Goal: Task Accomplishment & Management: Use online tool/utility

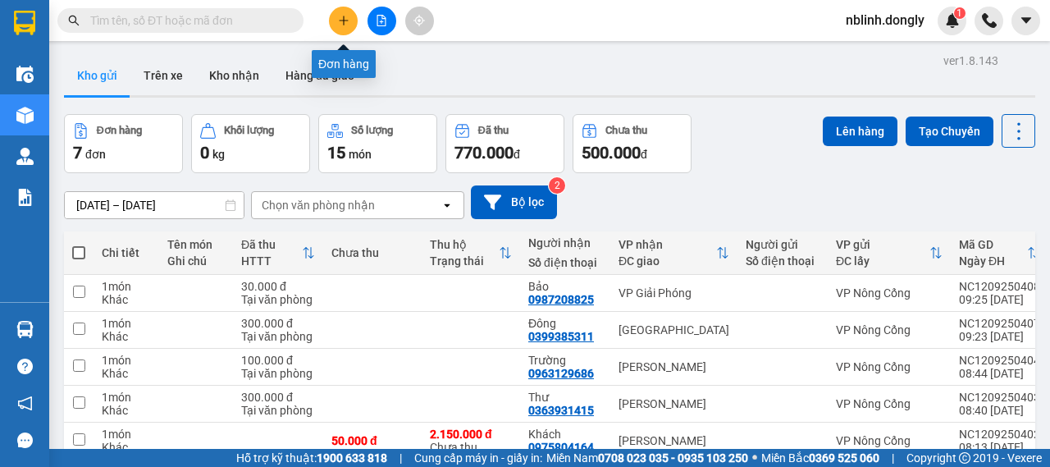
click at [341, 27] on button at bounding box center [343, 21] width 29 height 29
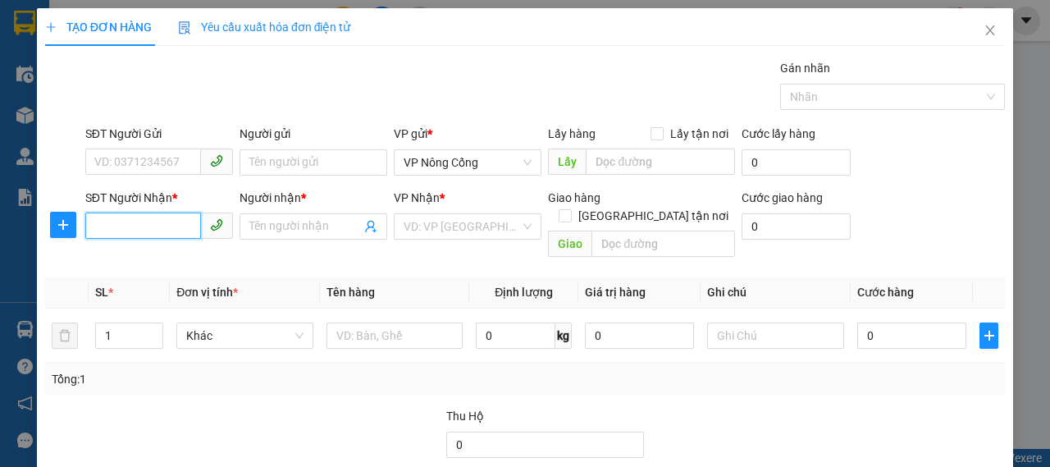
click at [143, 231] on input "SĐT Người Nhận *" at bounding box center [143, 225] width 116 height 26
type input "0559664539"
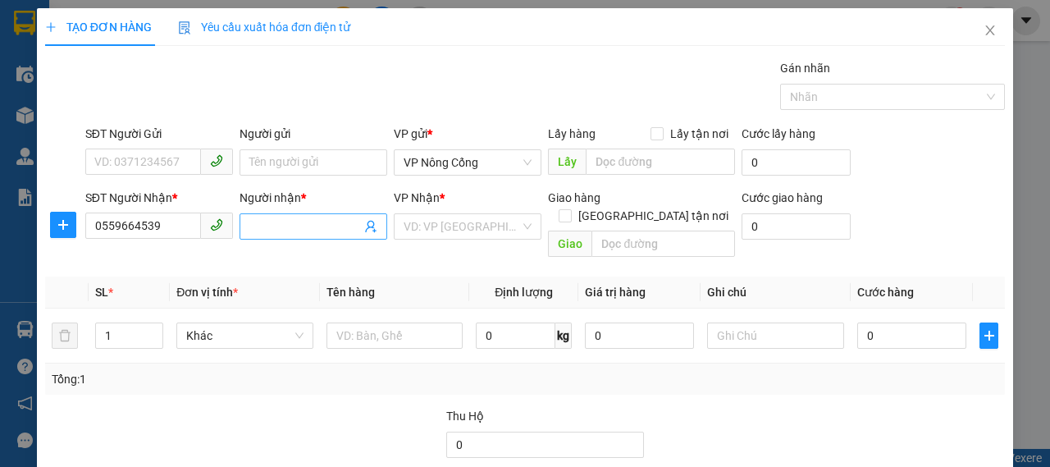
click at [295, 230] on input "Người nhận *" at bounding box center [305, 226] width 112 height 18
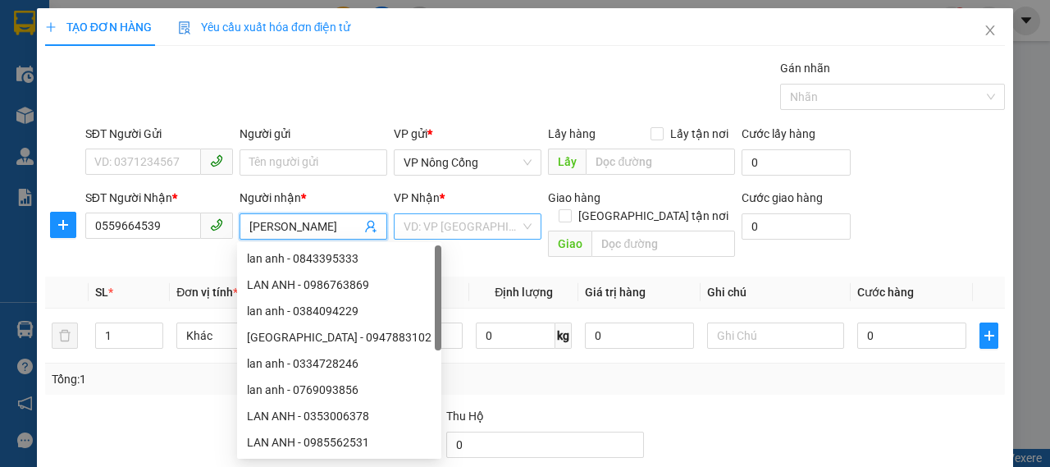
type input "[PERSON_NAME]"
click at [459, 217] on input "search" at bounding box center [462, 226] width 116 height 25
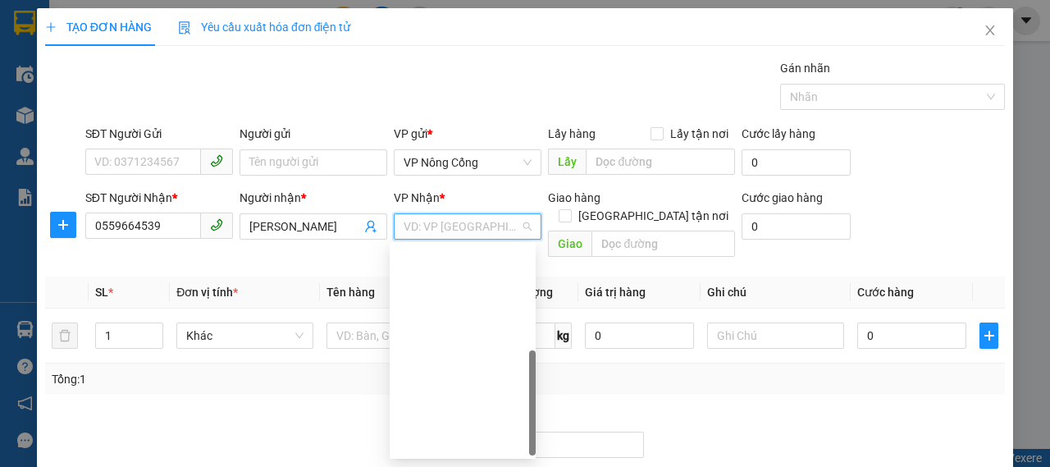
scroll to position [236, 0]
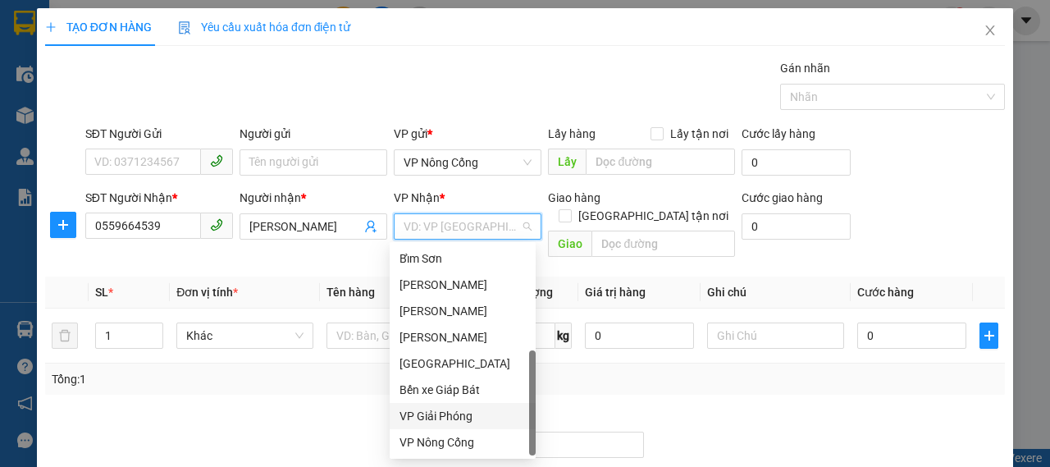
drag, startPoint x: 443, startPoint y: 414, endPoint x: 377, endPoint y: 377, distance: 75.7
click at [442, 415] on div "VP Giải Phóng" at bounding box center [463, 416] width 126 height 18
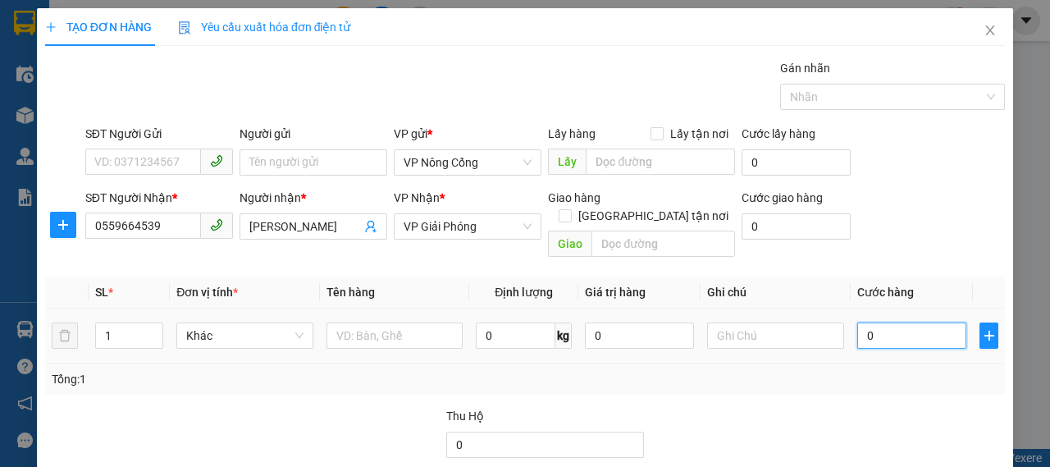
click at [894, 322] on input "0" at bounding box center [911, 335] width 109 height 26
type input "4"
type input "40"
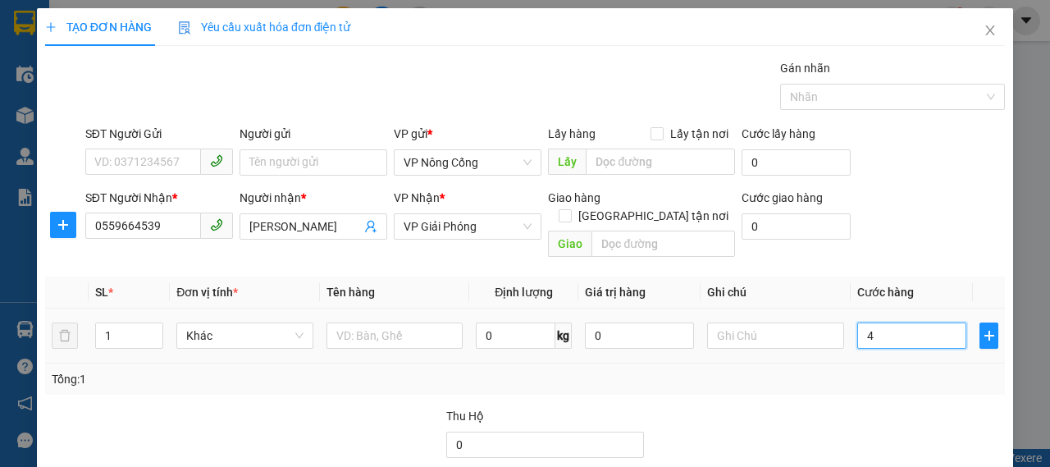
type input "40"
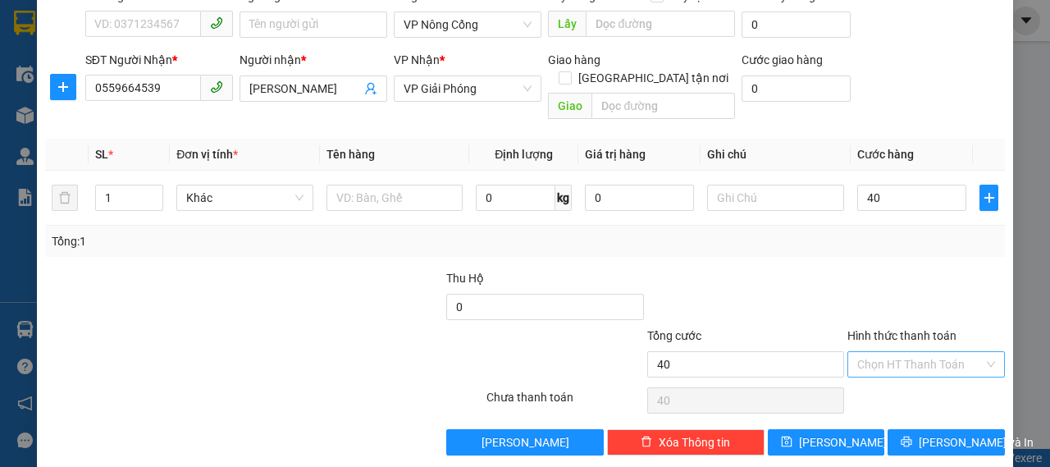
type input "40.000"
click at [860, 352] on input "Hình thức thanh toán" at bounding box center [920, 364] width 126 height 25
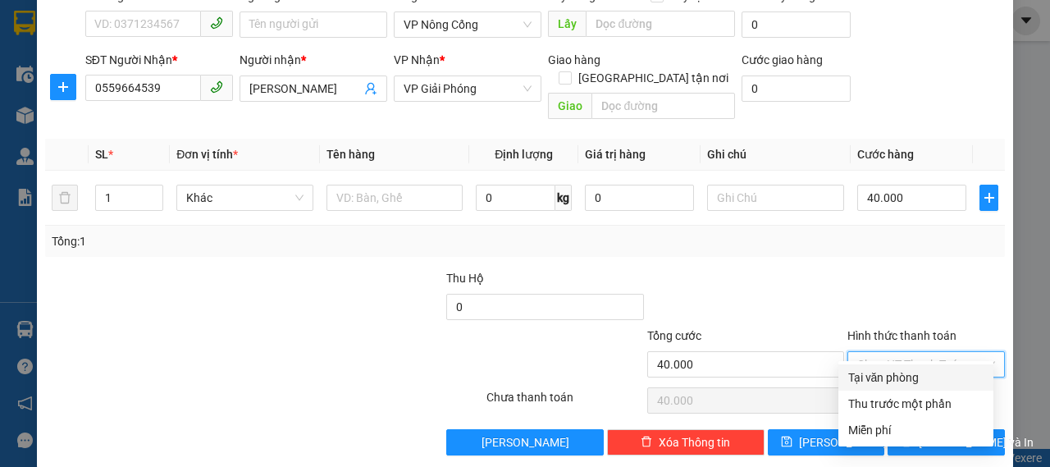
click at [861, 368] on div "Tại văn phòng" at bounding box center [915, 377] width 135 height 18
type input "0"
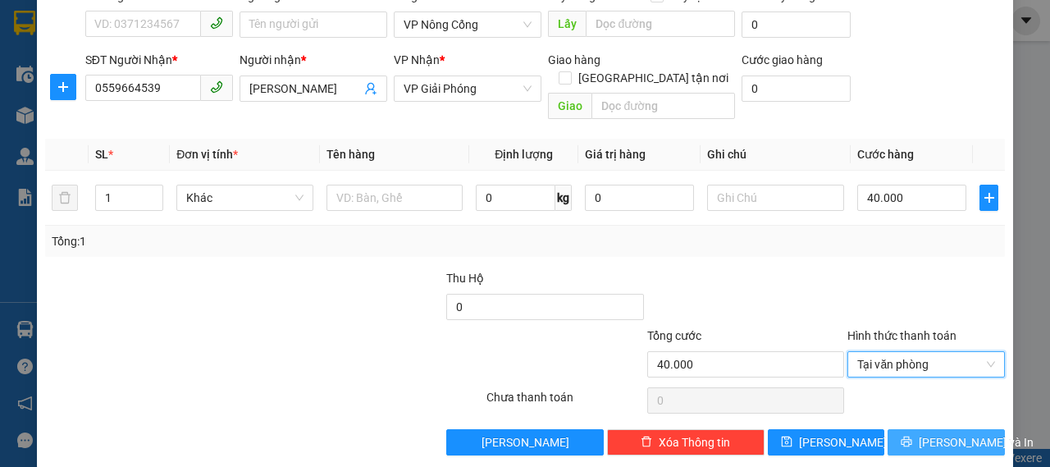
click at [934, 433] on span "[PERSON_NAME] và In" at bounding box center [976, 442] width 115 height 18
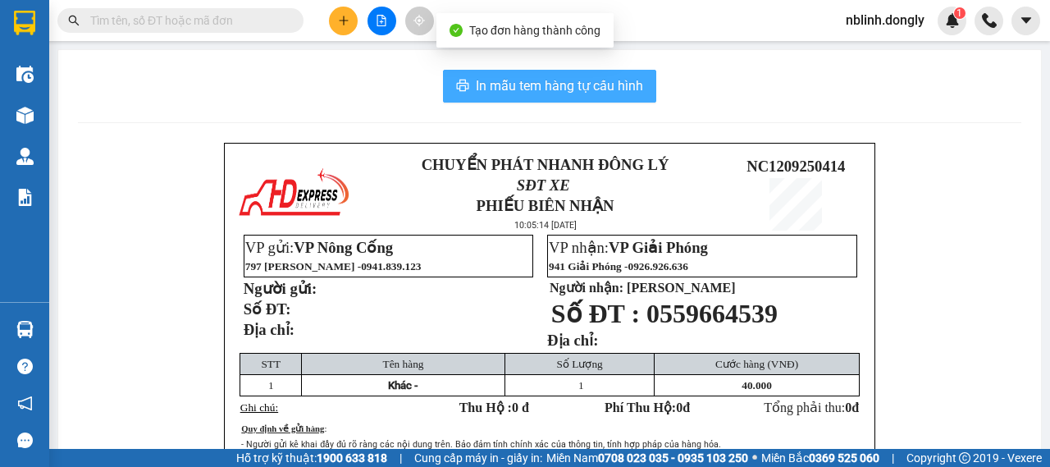
click at [525, 87] on span "In mẫu tem hàng tự cấu hình" at bounding box center [559, 85] width 167 height 21
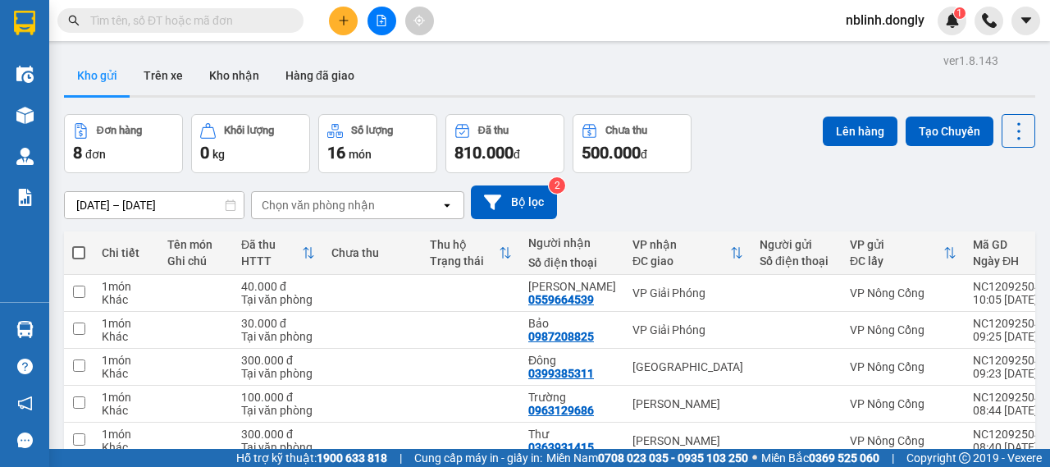
scroll to position [107, 0]
click at [347, 27] on button at bounding box center [343, 21] width 29 height 29
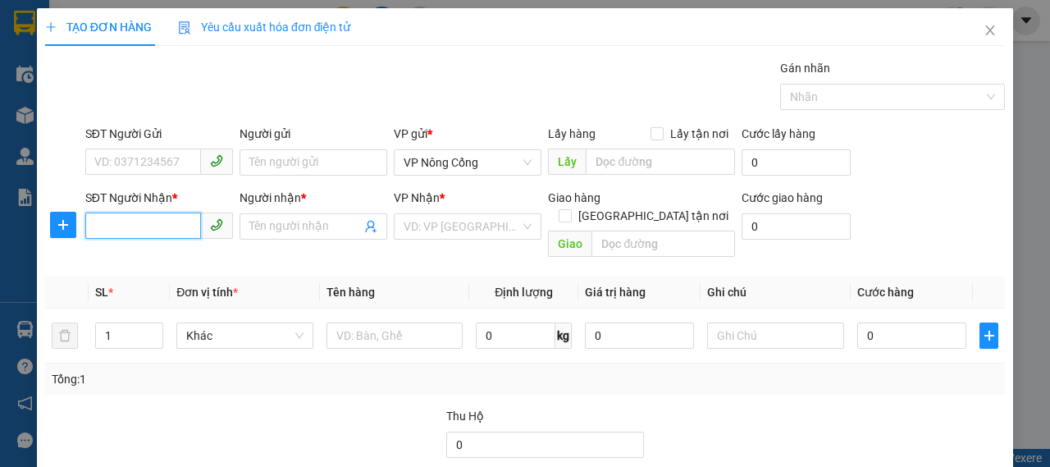
click at [124, 227] on input "SĐT Người Nhận *" at bounding box center [143, 225] width 116 height 26
type input "0362390359"
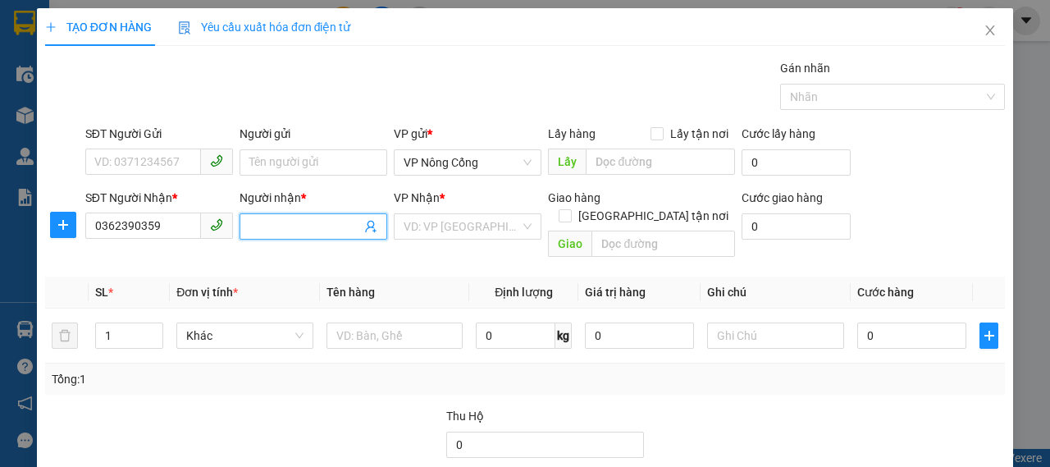
click at [259, 224] on input "Người nhận *" at bounding box center [305, 226] width 112 height 18
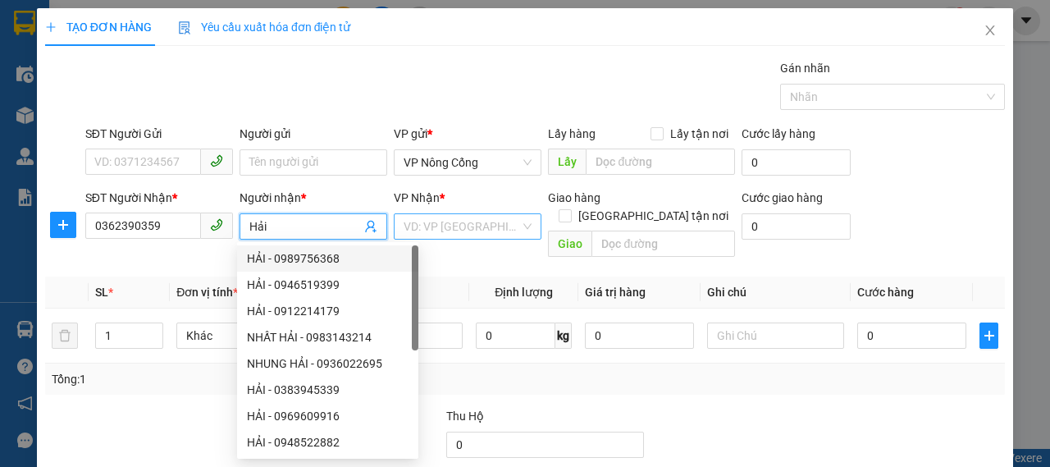
type input "Hải"
click at [432, 233] on input "search" at bounding box center [462, 226] width 116 height 25
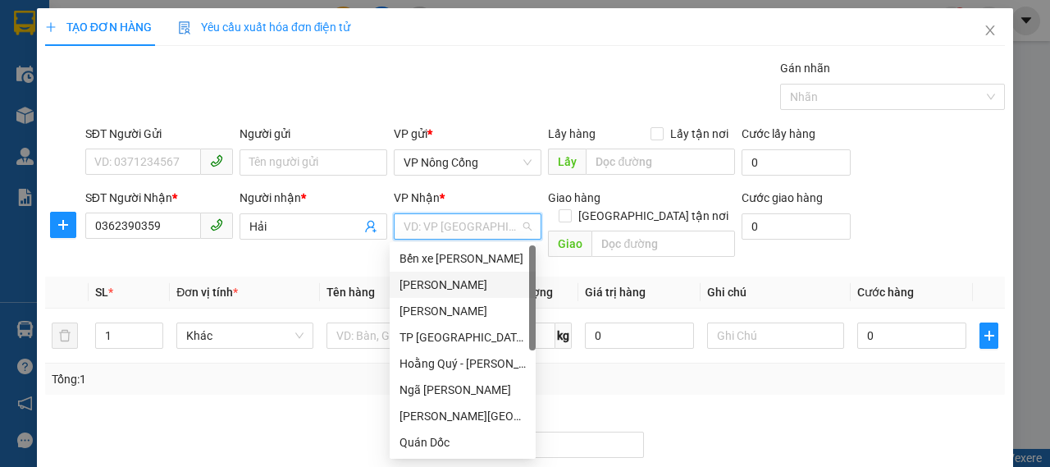
click at [415, 294] on div "[PERSON_NAME]" at bounding box center [463, 285] width 146 height 26
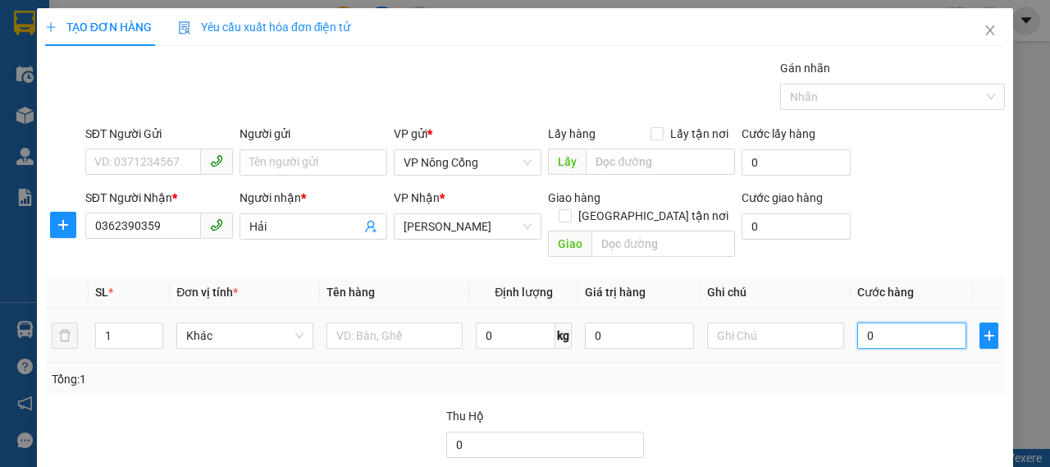
click at [881, 326] on input "0" at bounding box center [911, 335] width 109 height 26
type input "3"
type input "30"
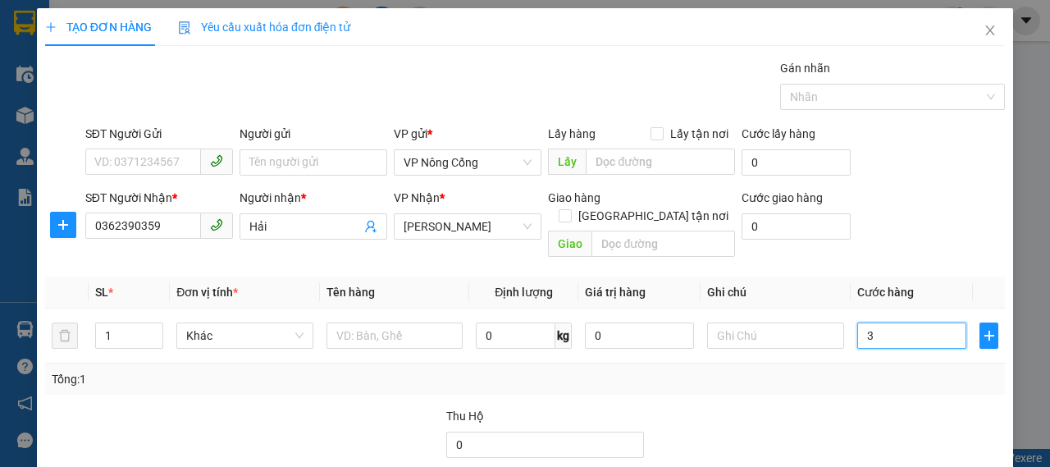
type input "30"
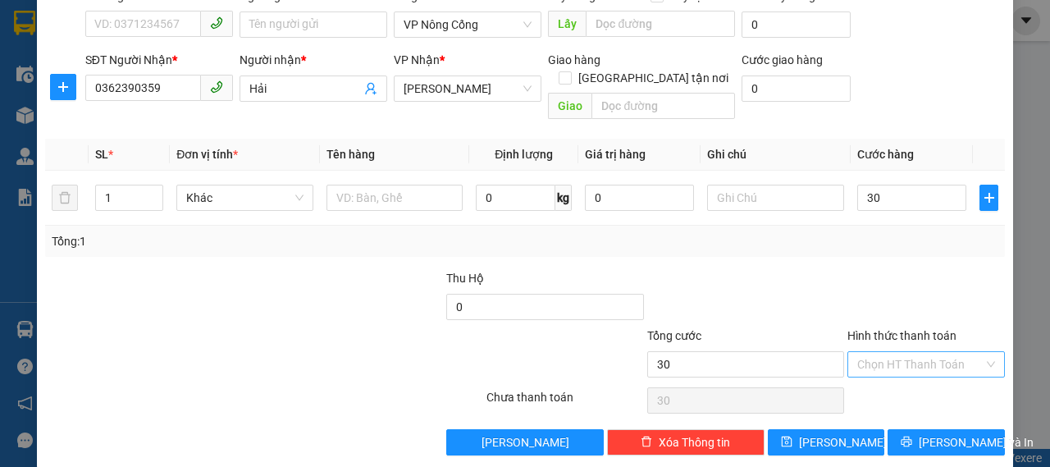
click at [934, 352] on input "Hình thức thanh toán" at bounding box center [920, 364] width 126 height 25
type input "30.000"
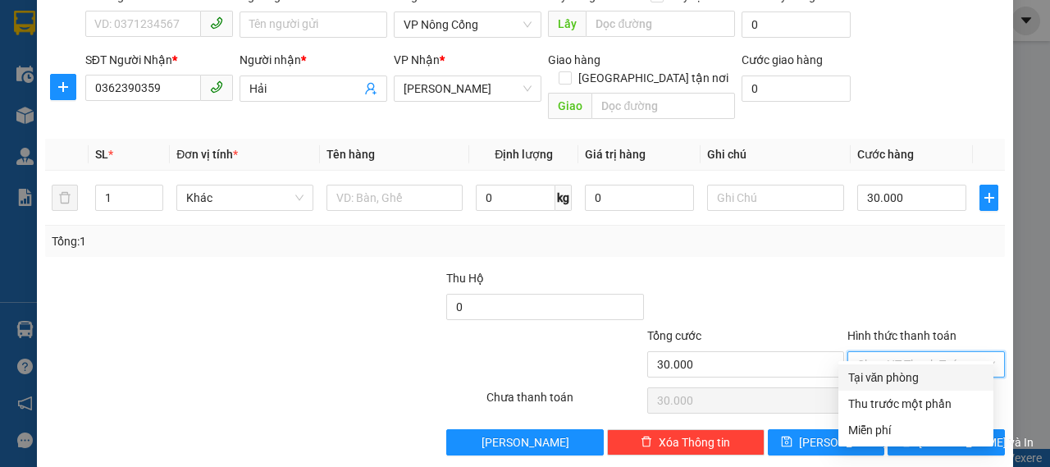
click at [906, 383] on div "Tại văn phòng" at bounding box center [915, 377] width 135 height 18
type input "0"
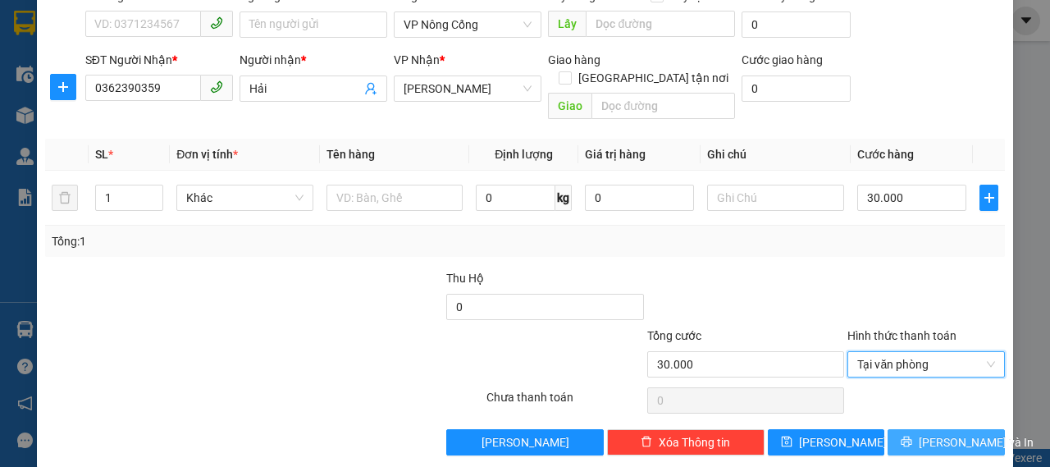
click at [955, 433] on span "[PERSON_NAME] và In" at bounding box center [976, 442] width 115 height 18
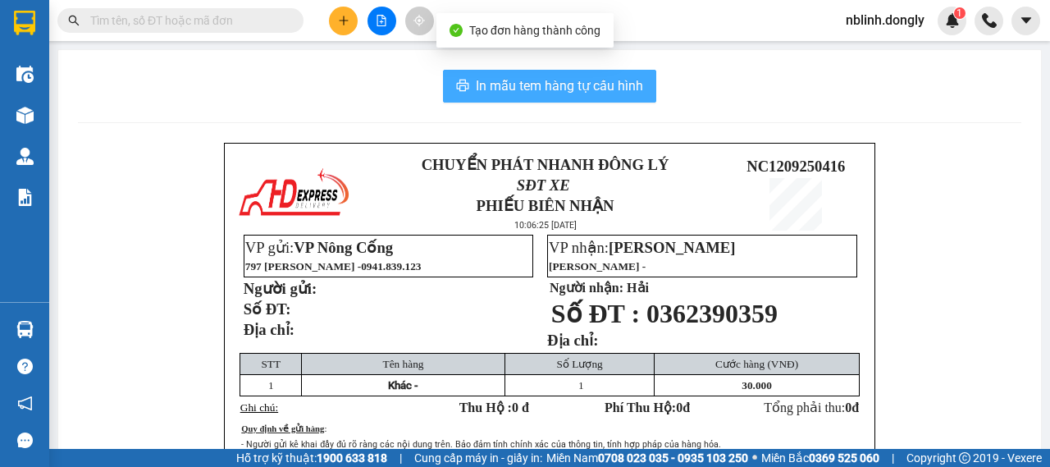
click at [476, 80] on span "In mẫu tem hàng tự cấu hình" at bounding box center [559, 85] width 167 height 21
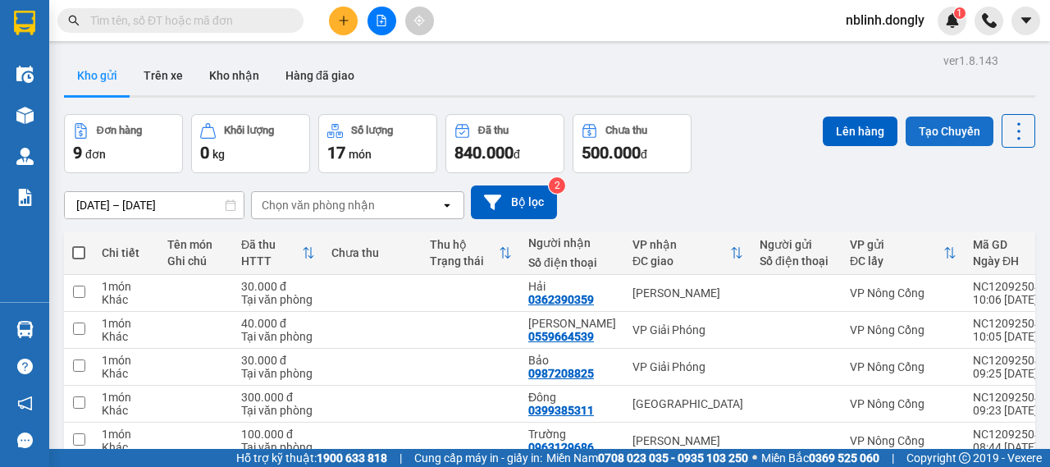
click at [930, 127] on button "Tạo Chuyến" at bounding box center [950, 131] width 88 height 30
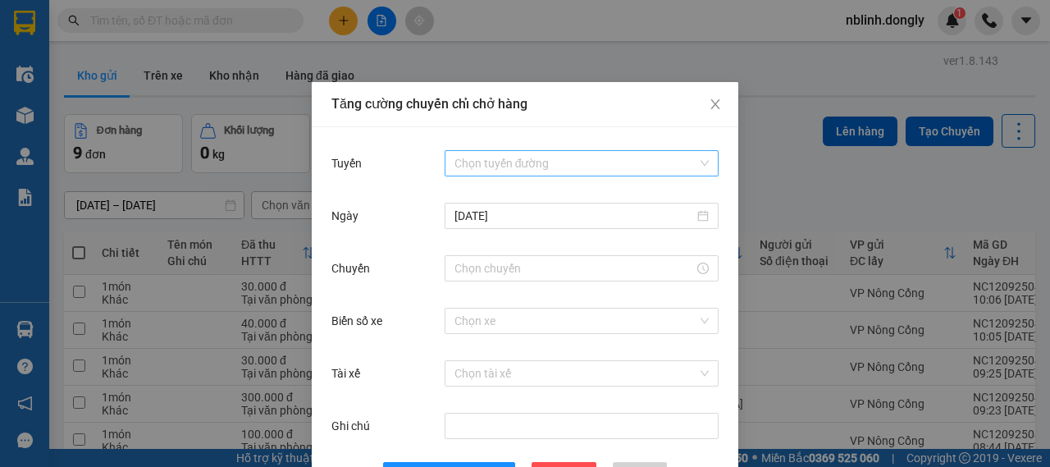
click at [497, 157] on input "Tuyến" at bounding box center [575, 163] width 243 height 25
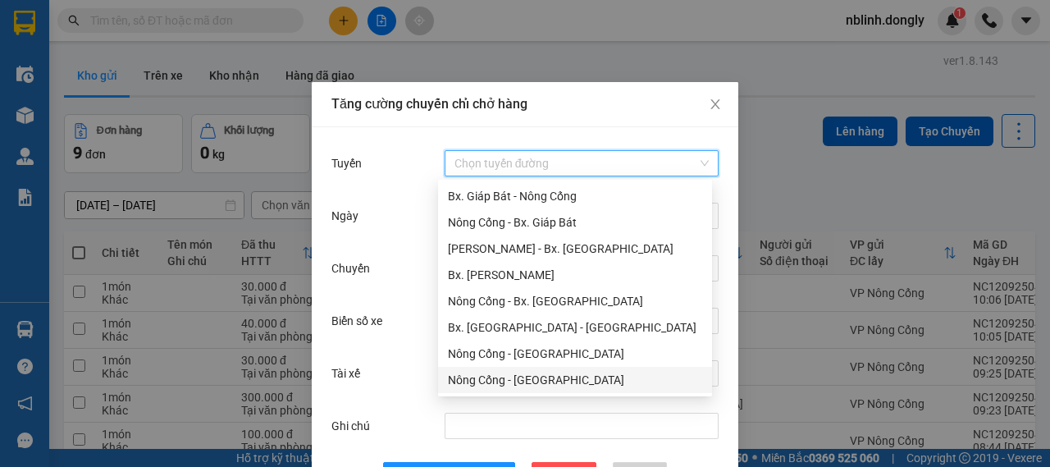
click at [548, 381] on div "Nông Cống - [GEOGRAPHIC_DATA]" at bounding box center [575, 380] width 254 height 18
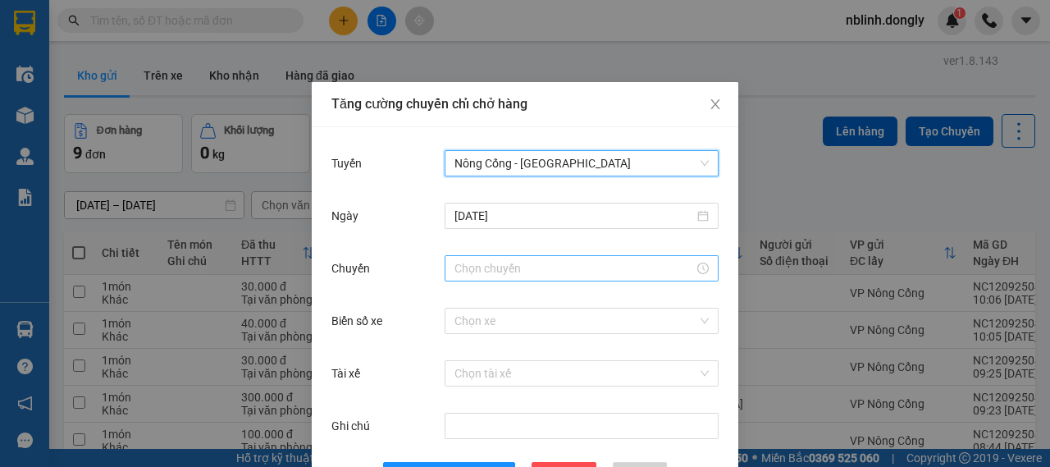
click at [477, 269] on input "Chuyến" at bounding box center [574, 268] width 240 height 18
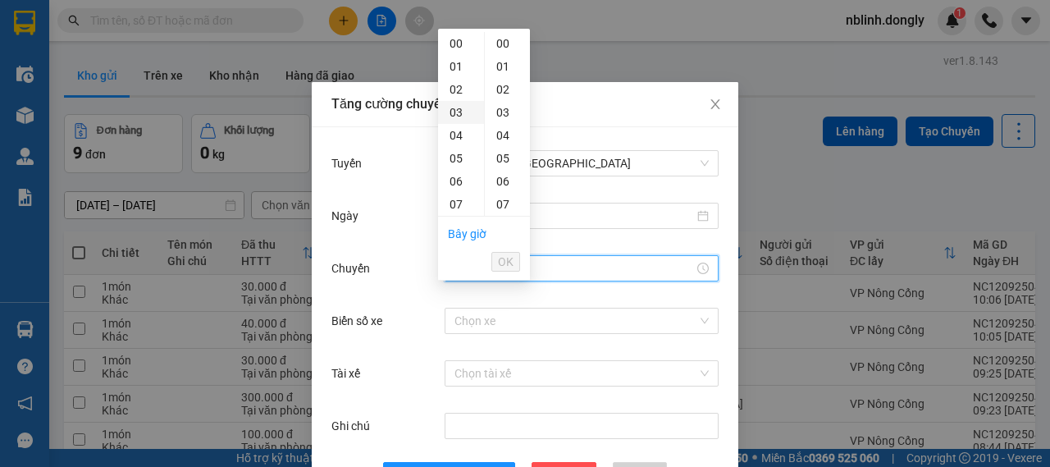
scroll to position [82, 0]
click at [458, 170] on div "09" at bounding box center [461, 168] width 46 height 23
type input "09:00"
click at [503, 41] on div "00" at bounding box center [507, 43] width 45 height 23
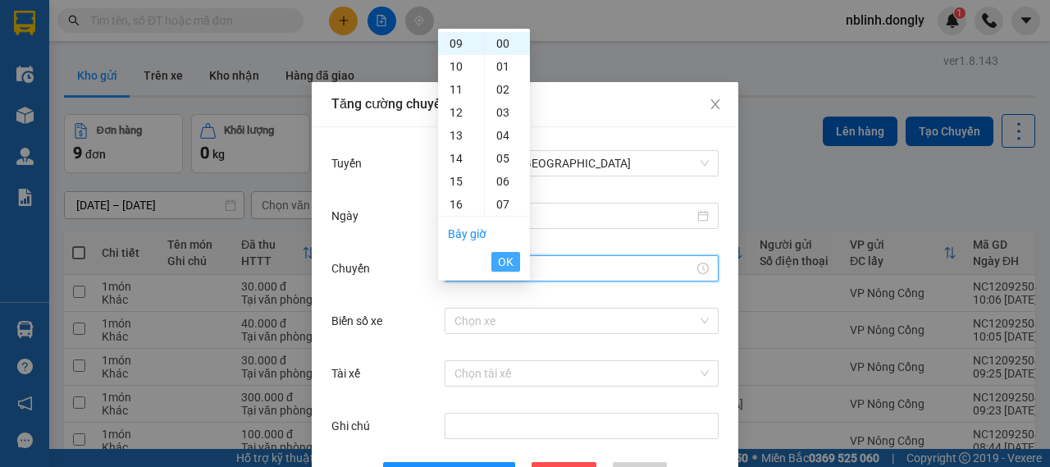
click at [505, 253] on span "OK" at bounding box center [506, 262] width 16 height 18
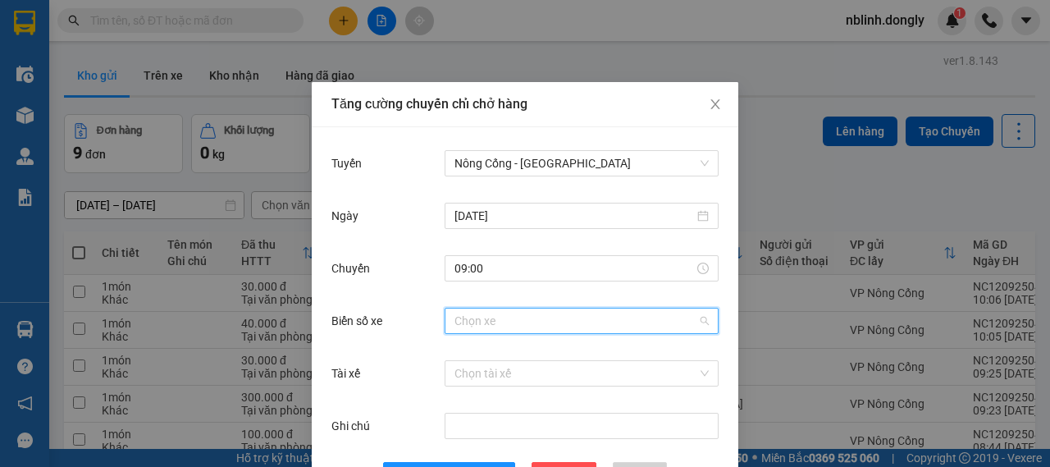
click at [478, 319] on input "Biển số xe" at bounding box center [575, 320] width 243 height 25
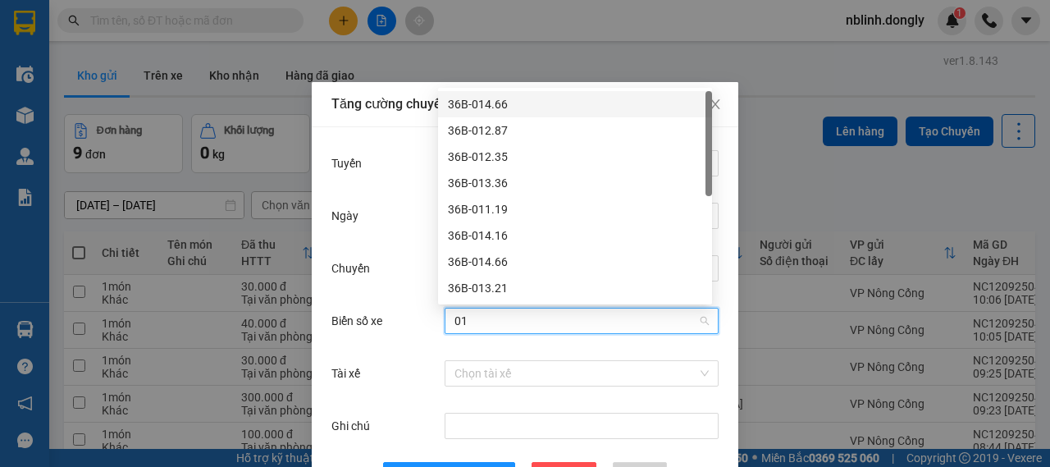
type input "012"
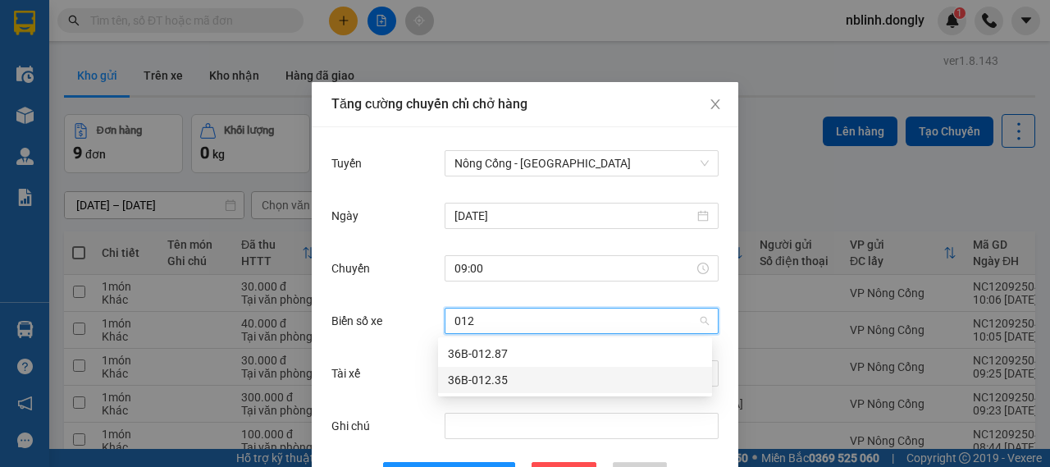
click at [485, 386] on div "36B-012.35" at bounding box center [575, 380] width 254 height 18
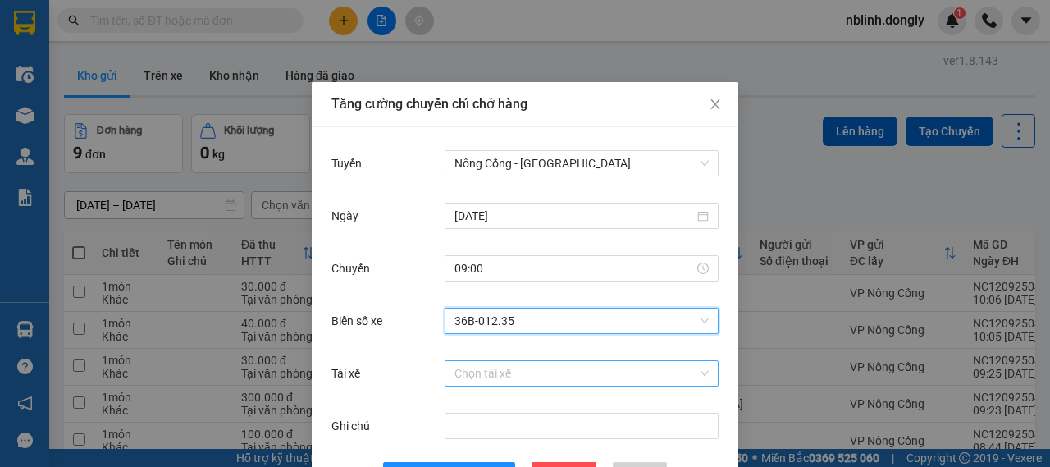
click at [454, 381] on input "Tài xế" at bounding box center [575, 373] width 243 height 25
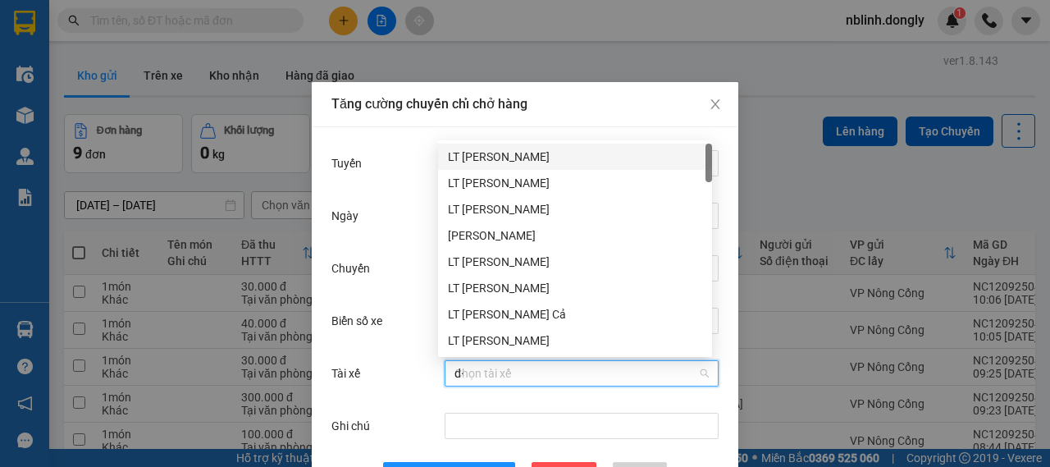
type input "d"
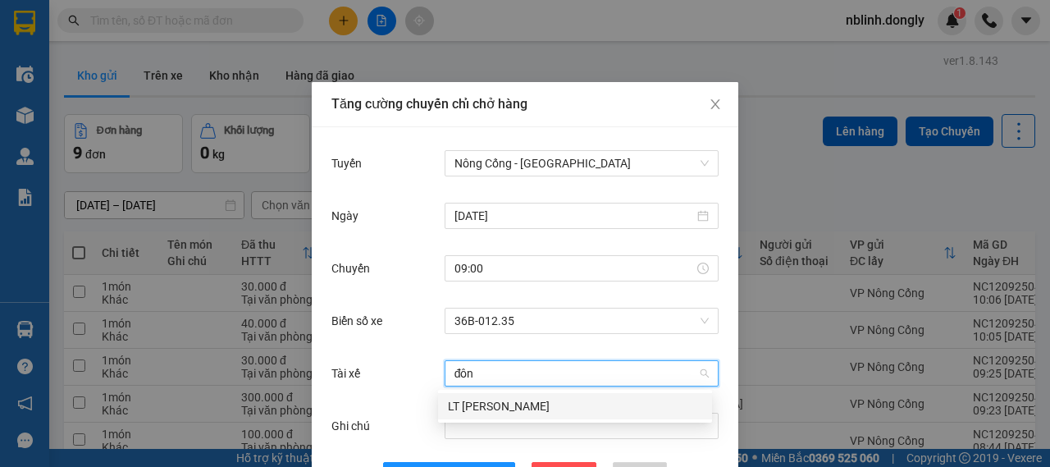
type input "đông"
click at [473, 406] on div "LT [PERSON_NAME]" at bounding box center [575, 406] width 254 height 18
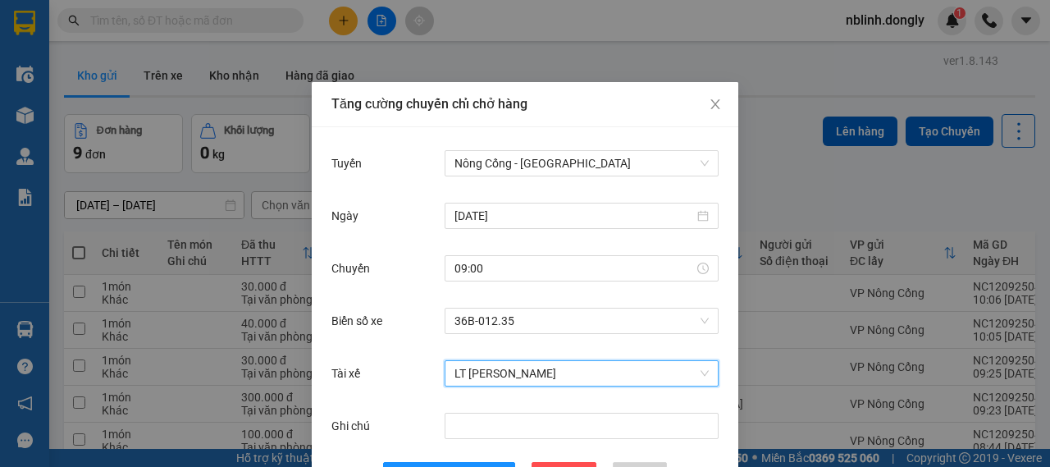
scroll to position [60, 0]
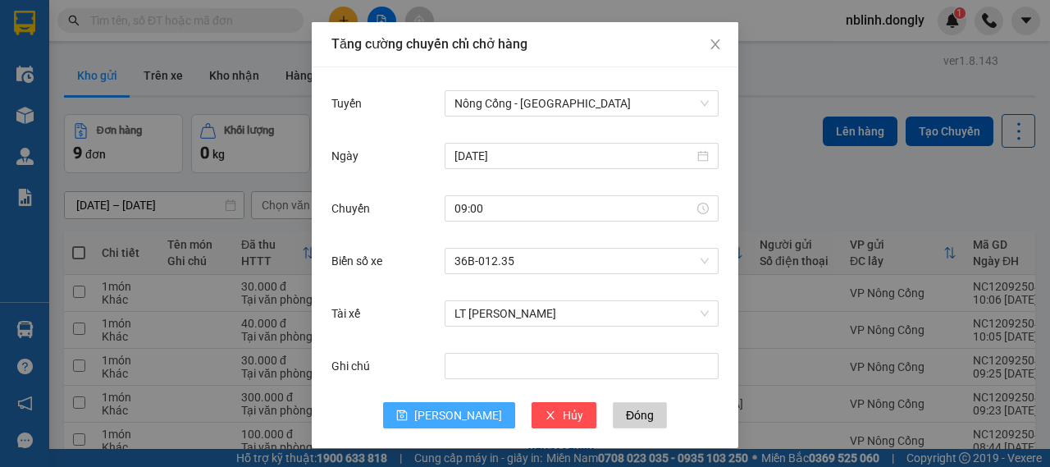
click at [473, 412] on button "[PERSON_NAME]" at bounding box center [449, 415] width 132 height 26
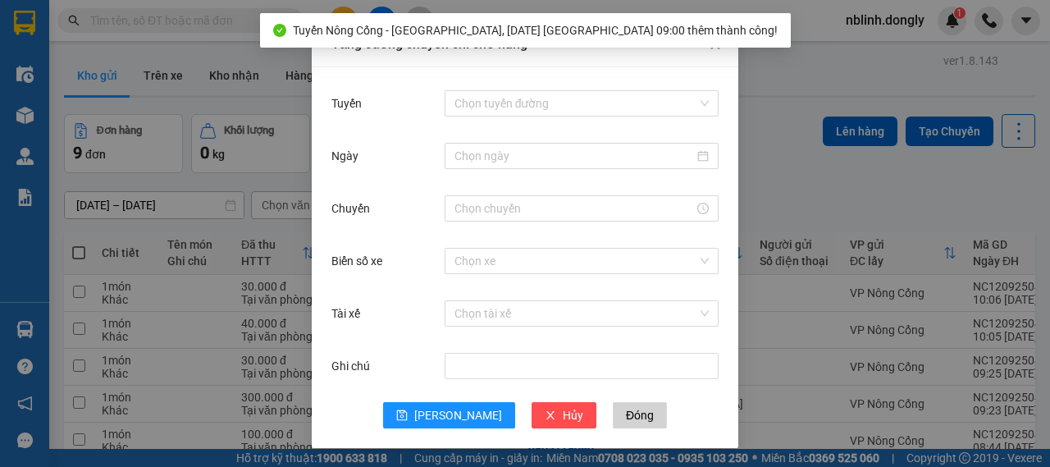
click at [714, 47] on div "Tuyến Nông Cống - [GEOGRAPHIC_DATA], [DATE] [GEOGRAPHIC_DATA] 09:00 thêm thành …" at bounding box center [525, 30] width 531 height 34
click at [712, 50] on icon "close" at bounding box center [715, 44] width 13 height 13
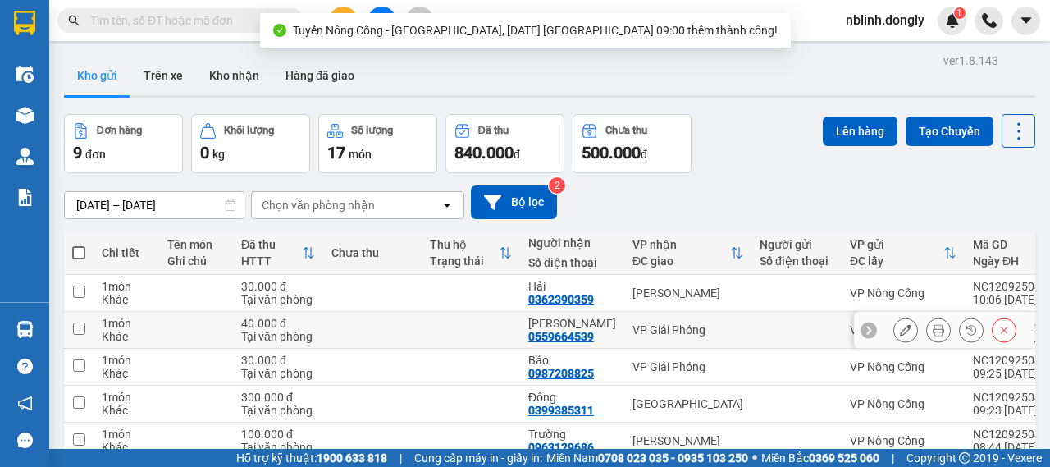
scroll to position [164, 0]
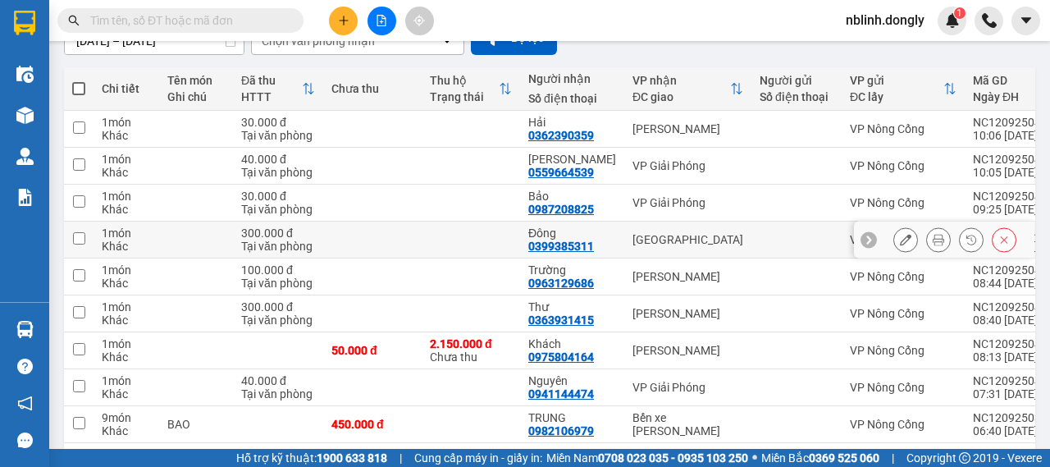
click at [73, 235] on input "checkbox" at bounding box center [79, 238] width 12 height 12
checkbox input "true"
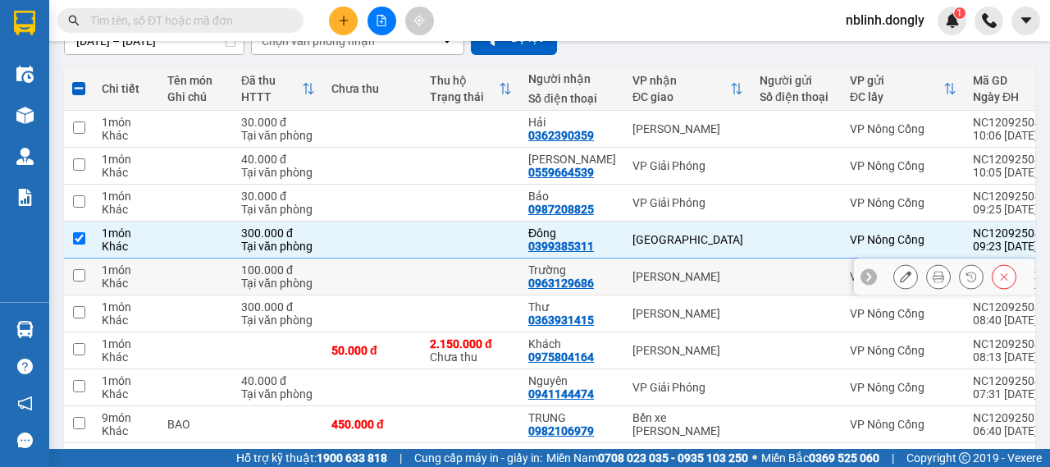
drag, startPoint x: 80, startPoint y: 267, endPoint x: 80, endPoint y: 296, distance: 28.7
click at [80, 269] on td at bounding box center [79, 276] width 30 height 37
checkbox input "true"
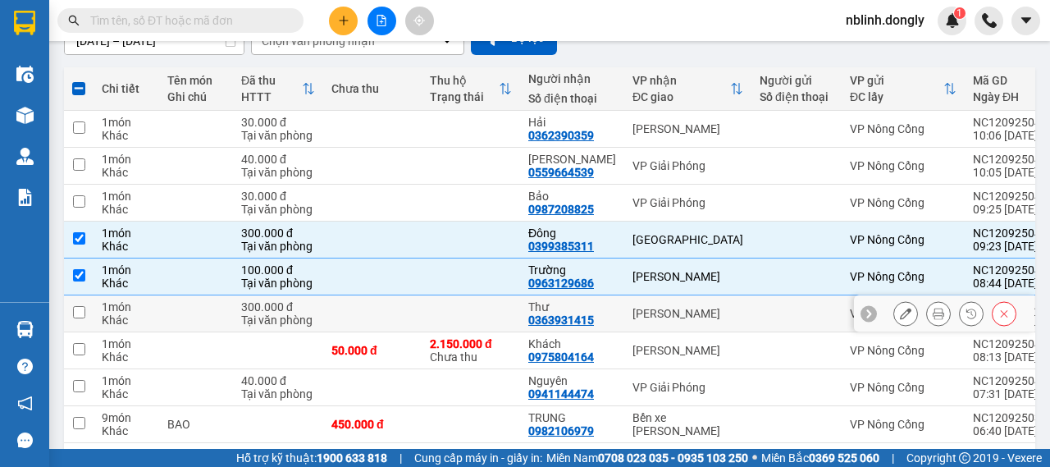
click at [79, 306] on td at bounding box center [79, 313] width 30 height 37
checkbox input "true"
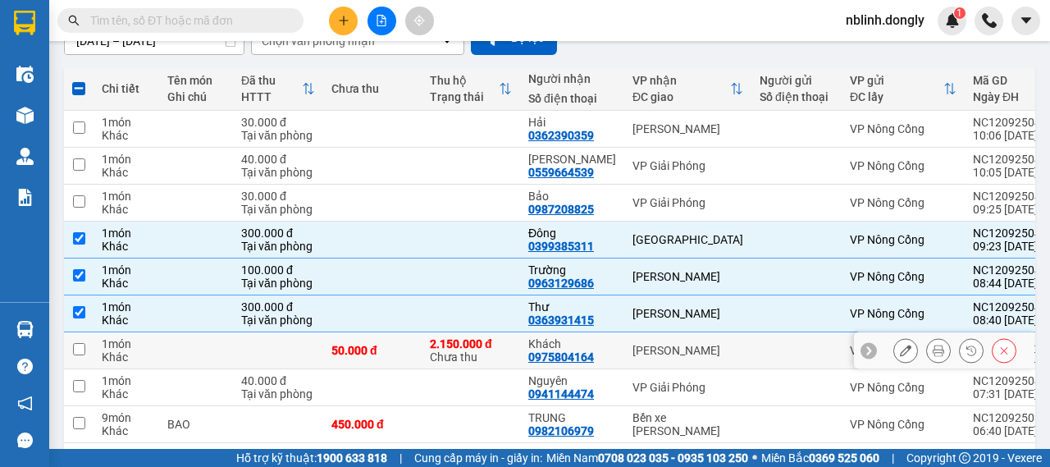
click at [75, 350] on input "checkbox" at bounding box center [79, 349] width 12 height 12
checkbox input "true"
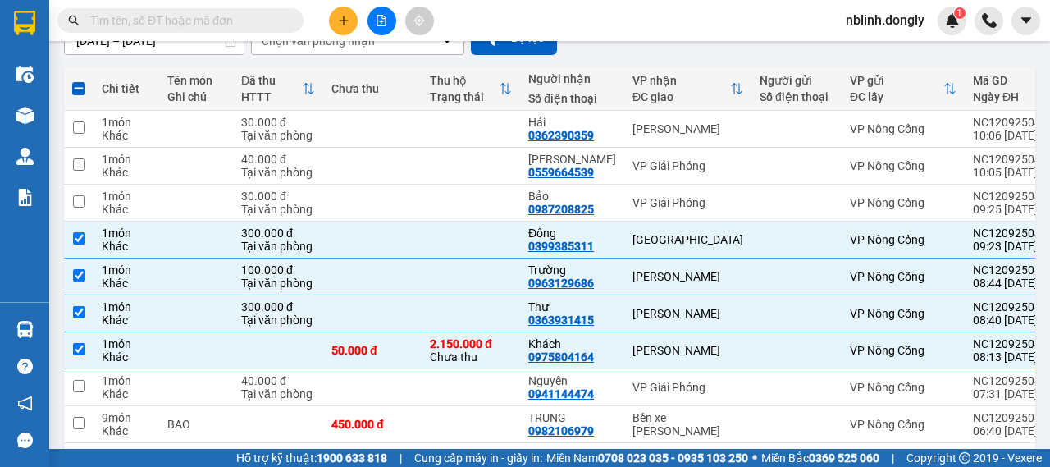
scroll to position [0, 0]
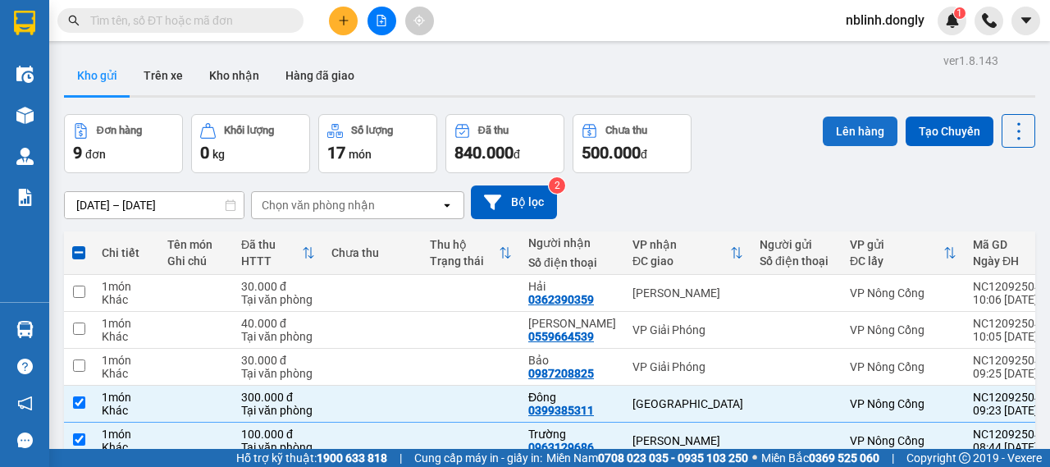
click at [847, 142] on button "Lên hàng" at bounding box center [860, 131] width 75 height 30
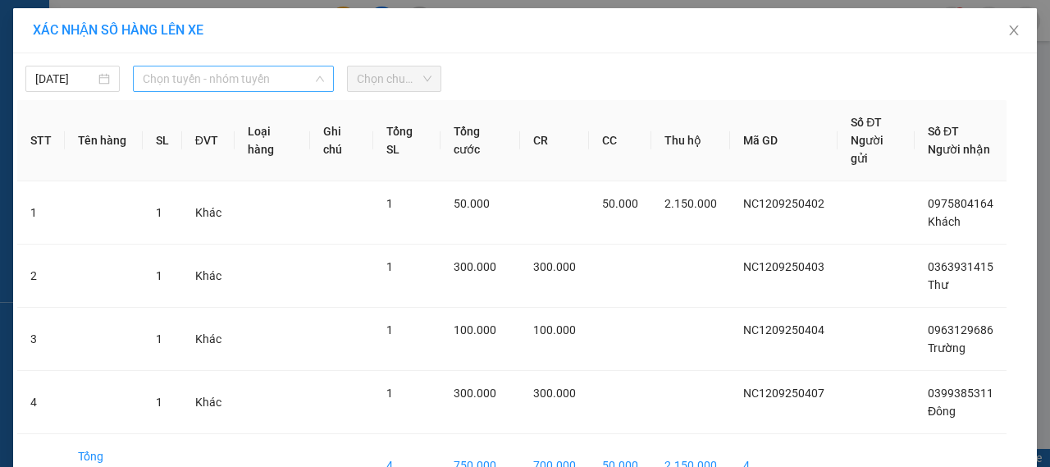
click at [205, 79] on span "Chọn tuyến - nhóm tuyến" at bounding box center [233, 78] width 181 height 25
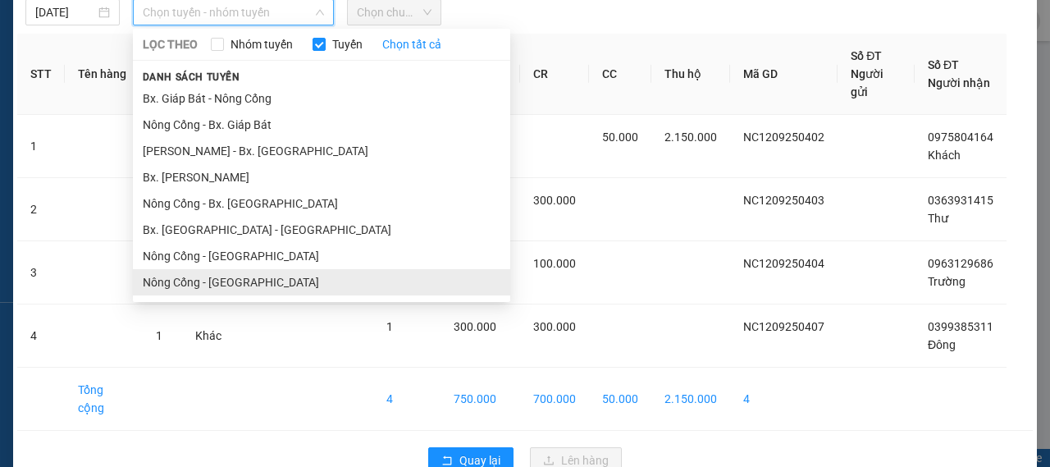
click at [238, 283] on li "Nông Cống - [GEOGRAPHIC_DATA]" at bounding box center [321, 282] width 377 height 26
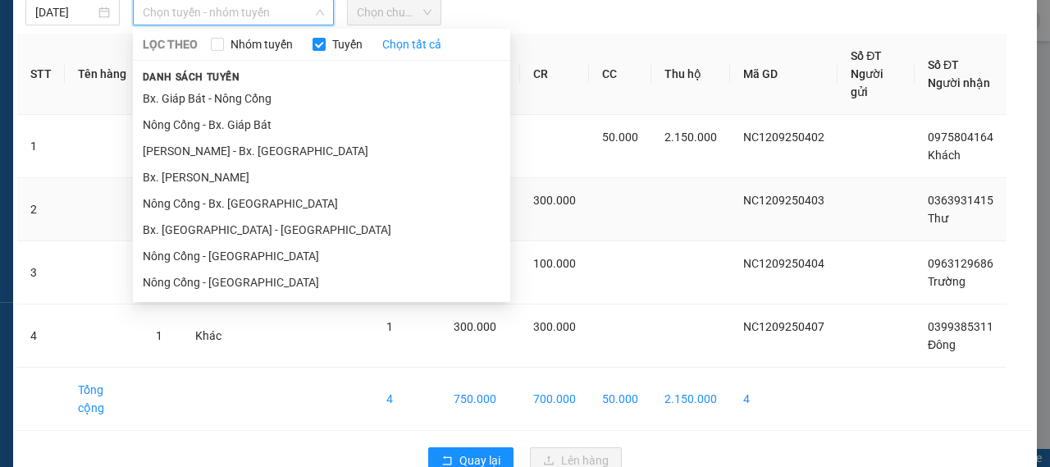
scroll to position [66, 0]
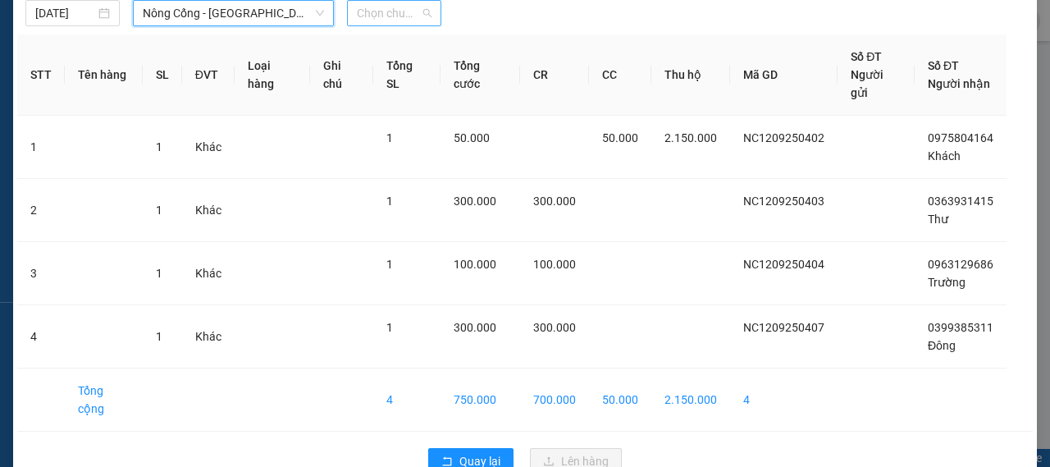
click at [395, 19] on span "Chọn chuyến" at bounding box center [394, 13] width 75 height 25
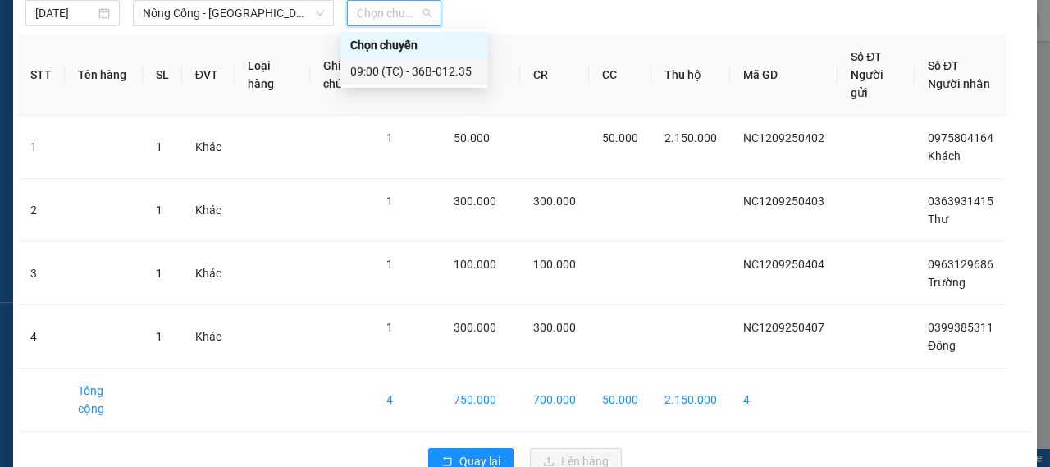
click at [392, 66] on div "09:00 (TC) - 36B-012.35" at bounding box center [414, 71] width 128 height 18
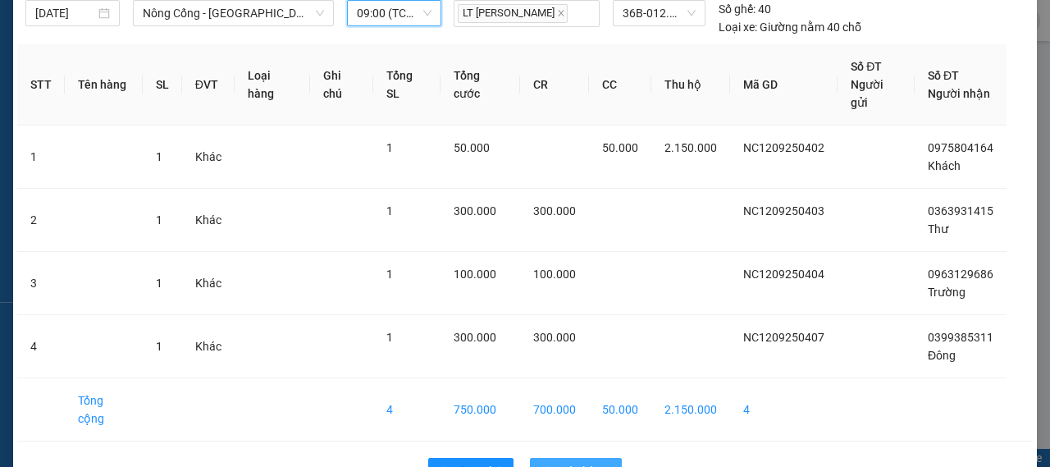
click at [575, 462] on span "Lên hàng" at bounding box center [585, 471] width 48 height 18
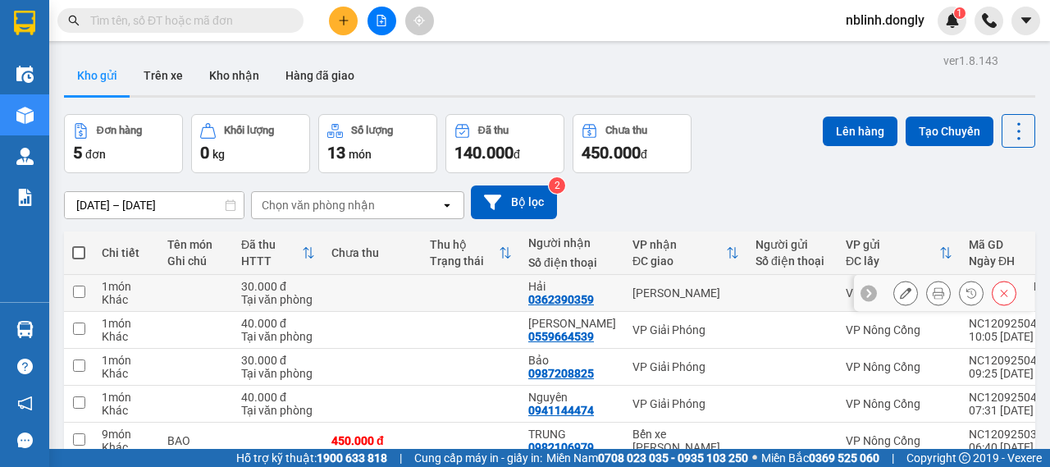
scroll to position [84, 0]
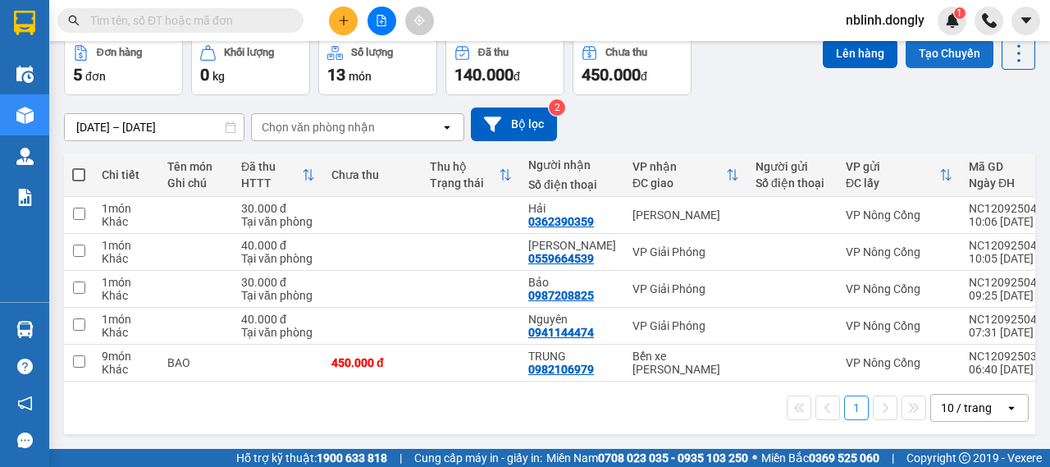
click at [937, 55] on button "Tạo Chuyến" at bounding box center [950, 54] width 88 height 30
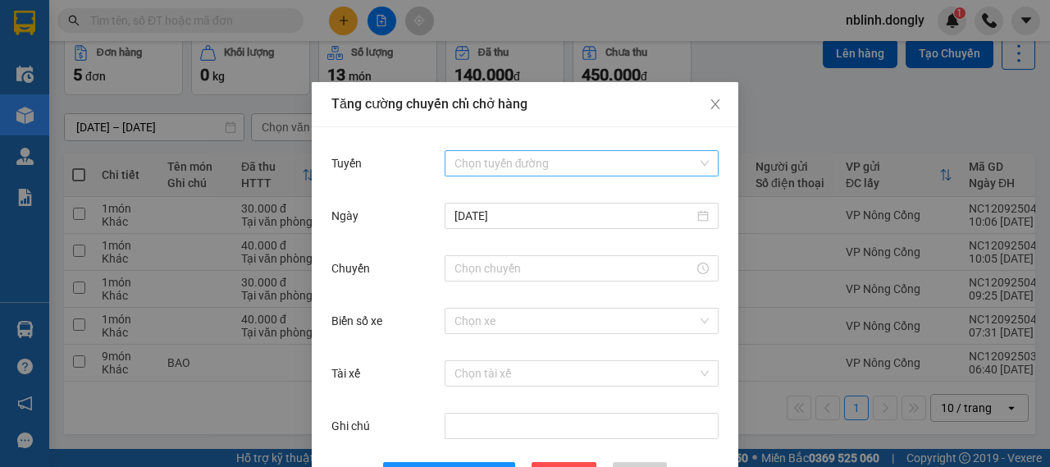
click at [457, 165] on input "Tuyến" at bounding box center [575, 163] width 243 height 25
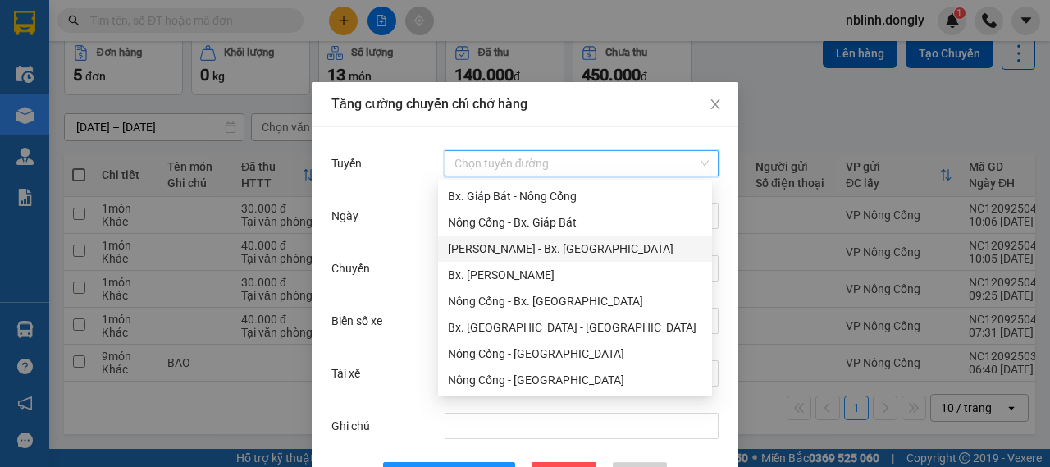
click at [537, 249] on div "[PERSON_NAME] - Bx. [GEOGRAPHIC_DATA]" at bounding box center [575, 249] width 254 height 18
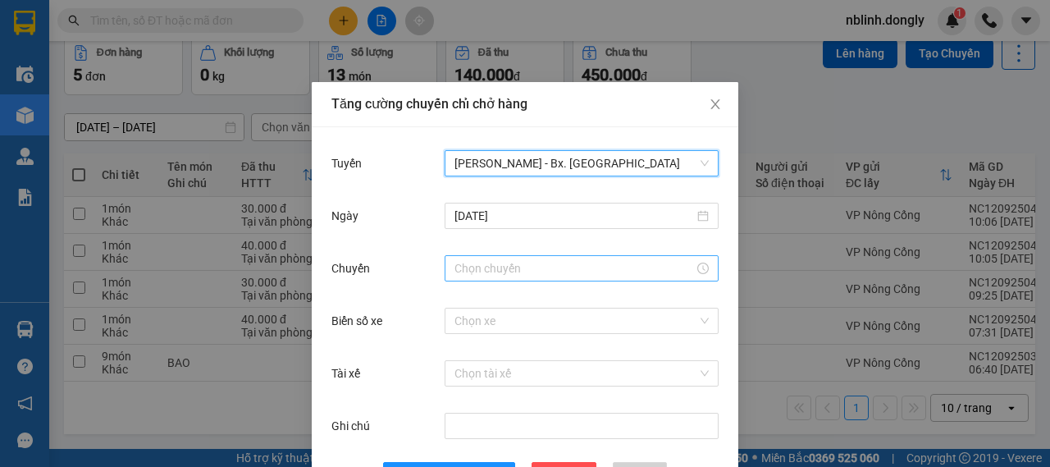
click at [489, 267] on input "Chuyến" at bounding box center [574, 268] width 240 height 18
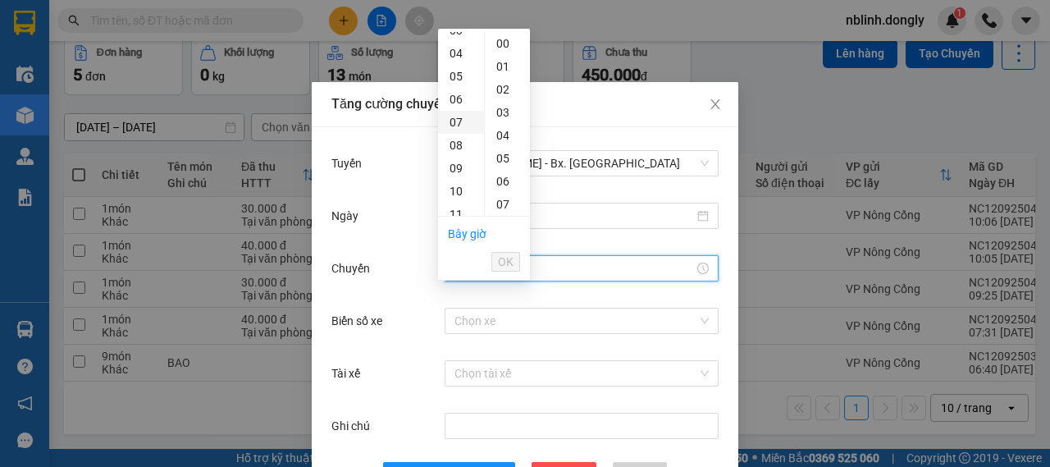
click at [453, 121] on div "07" at bounding box center [461, 122] width 46 height 23
click at [496, 158] on div "30" at bounding box center [507, 158] width 45 height 23
type input "07:30"
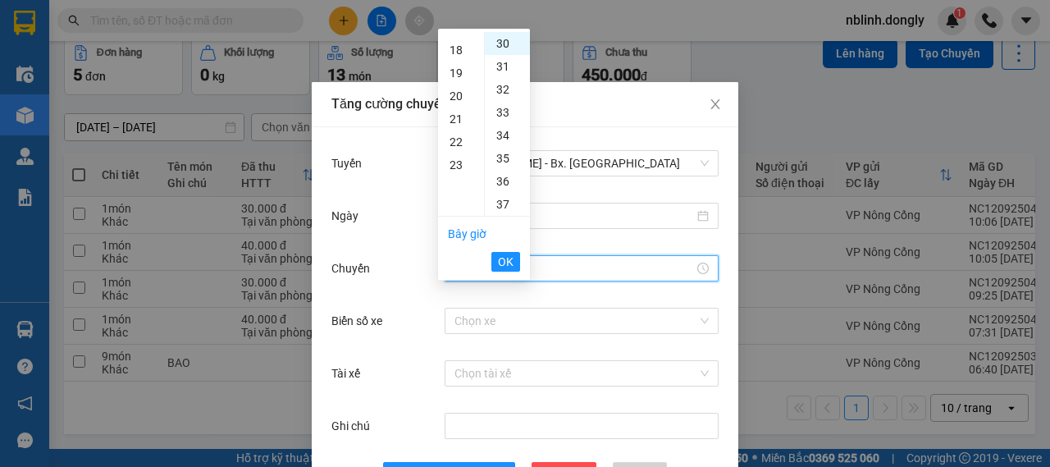
click at [518, 252] on button "OK" at bounding box center [505, 262] width 29 height 20
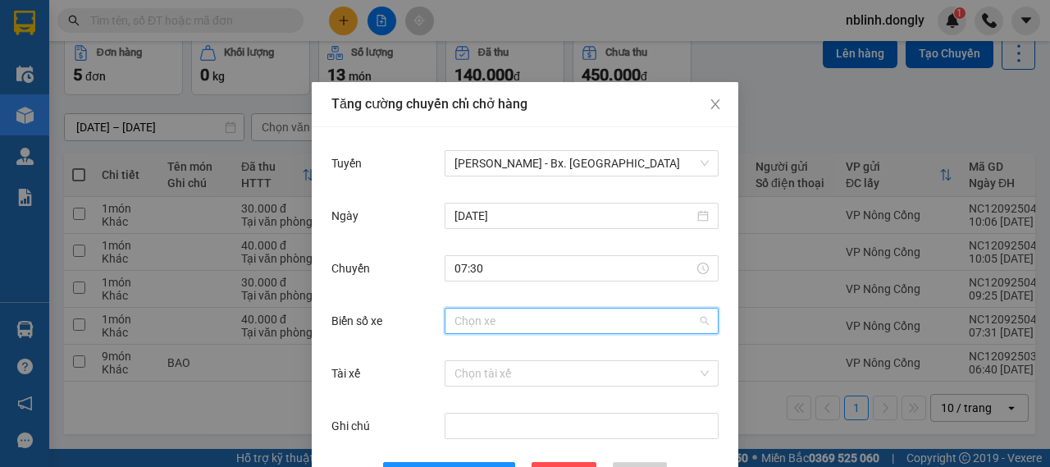
click at [480, 318] on input "Biển số xe" at bounding box center [575, 320] width 243 height 25
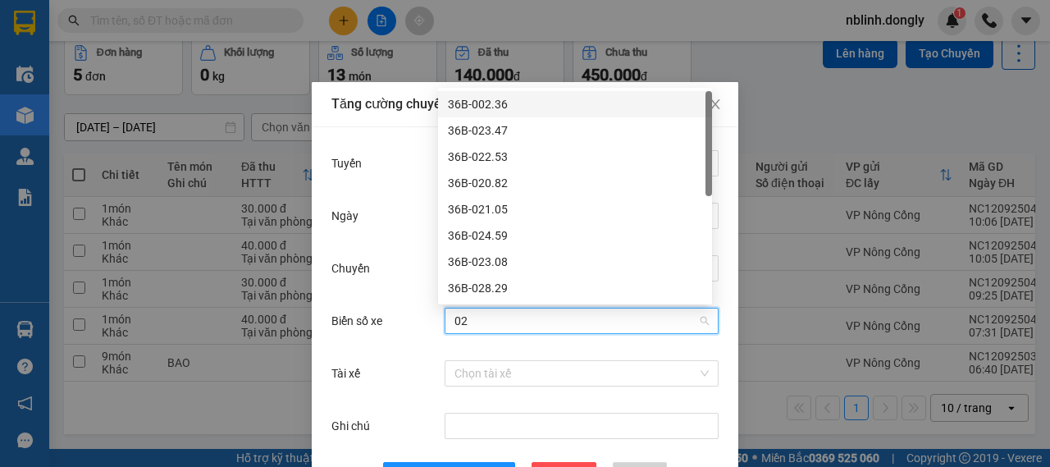
type input "021"
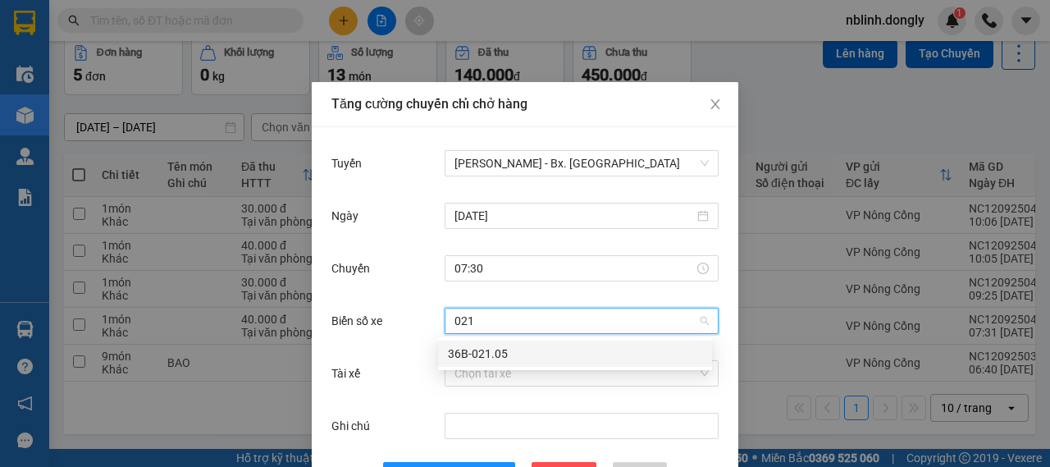
click at [456, 354] on div "36B-021.05" at bounding box center [575, 354] width 254 height 18
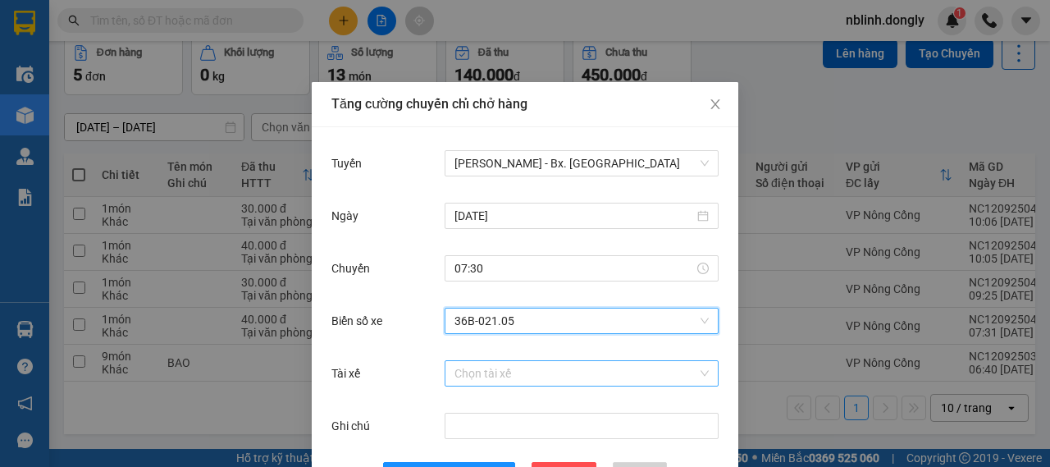
click at [460, 380] on input "Tài xế" at bounding box center [575, 373] width 243 height 25
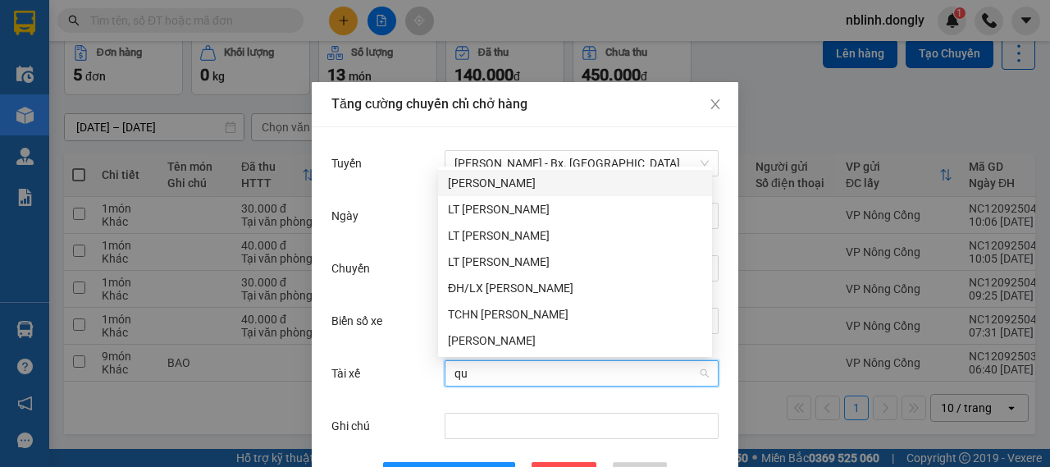
type input "quy"
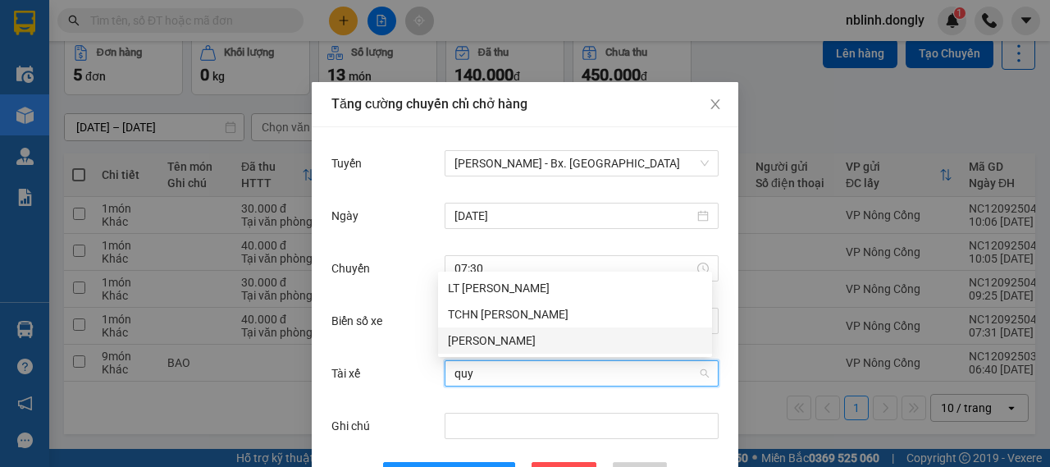
click at [502, 340] on div "[PERSON_NAME]" at bounding box center [575, 340] width 254 height 18
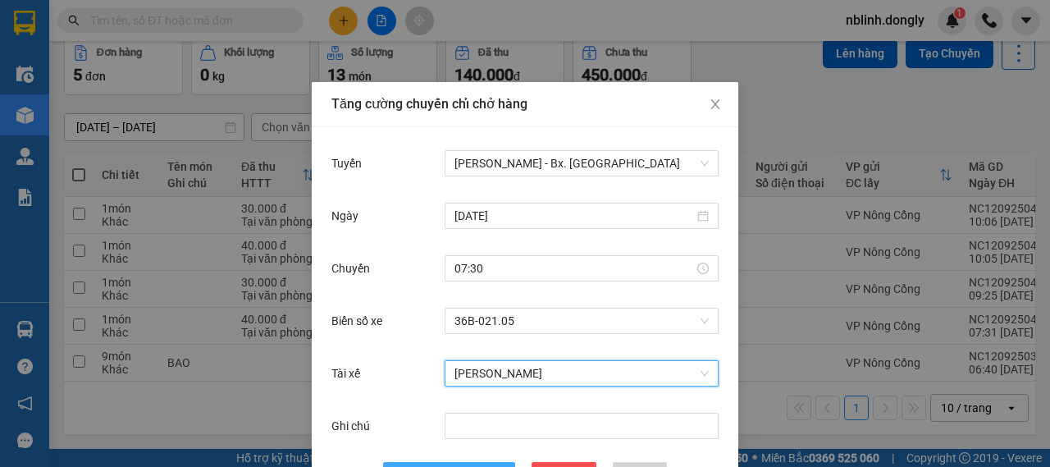
scroll to position [60, 0]
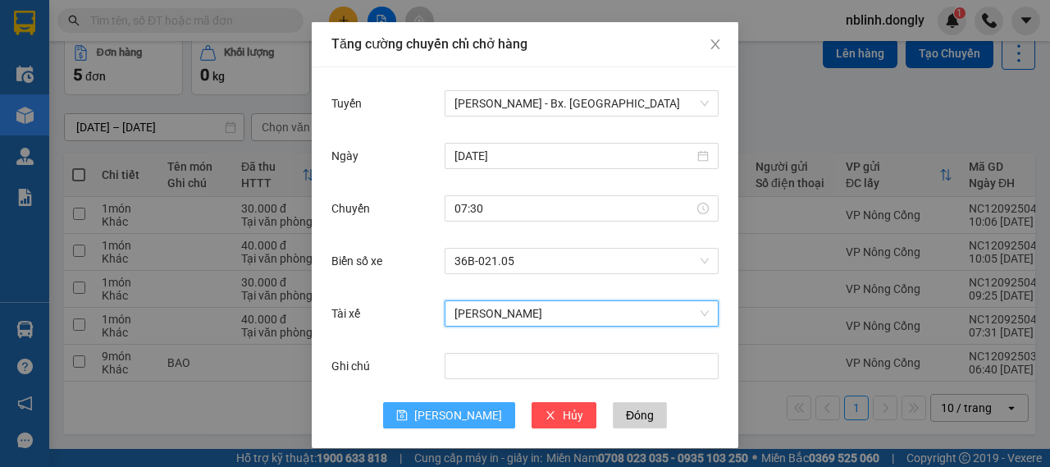
click at [446, 406] on span "[PERSON_NAME]" at bounding box center [458, 415] width 88 height 18
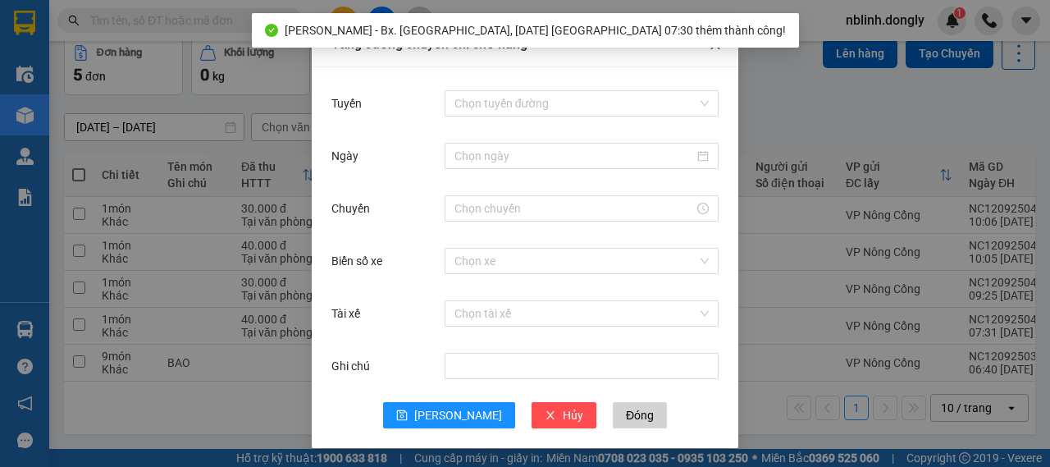
click at [710, 51] on icon "close" at bounding box center [715, 44] width 13 height 13
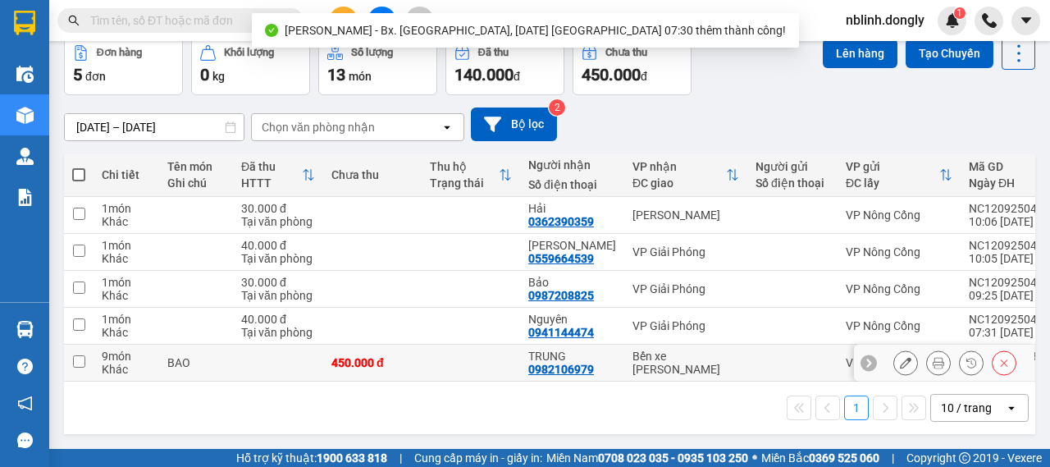
click at [77, 355] on input "checkbox" at bounding box center [79, 361] width 12 height 12
checkbox input "true"
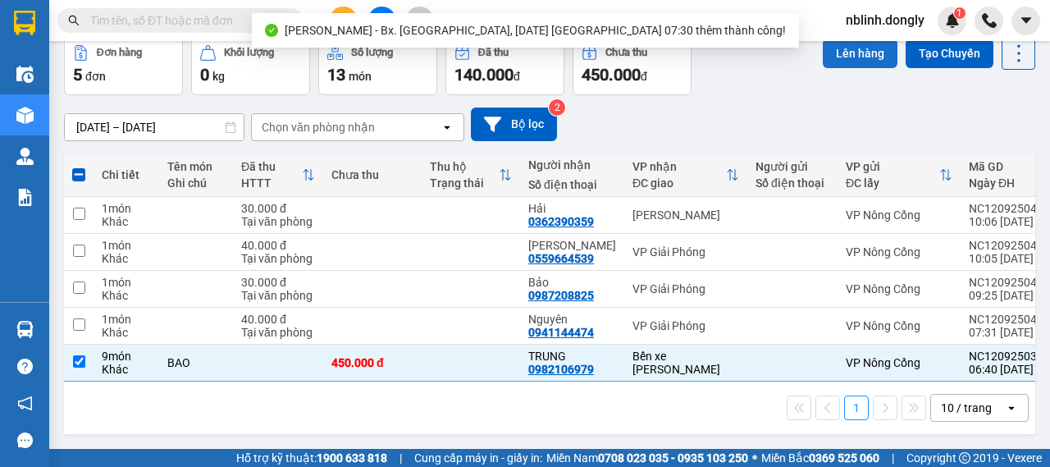
click at [851, 53] on button "Lên hàng" at bounding box center [860, 54] width 75 height 30
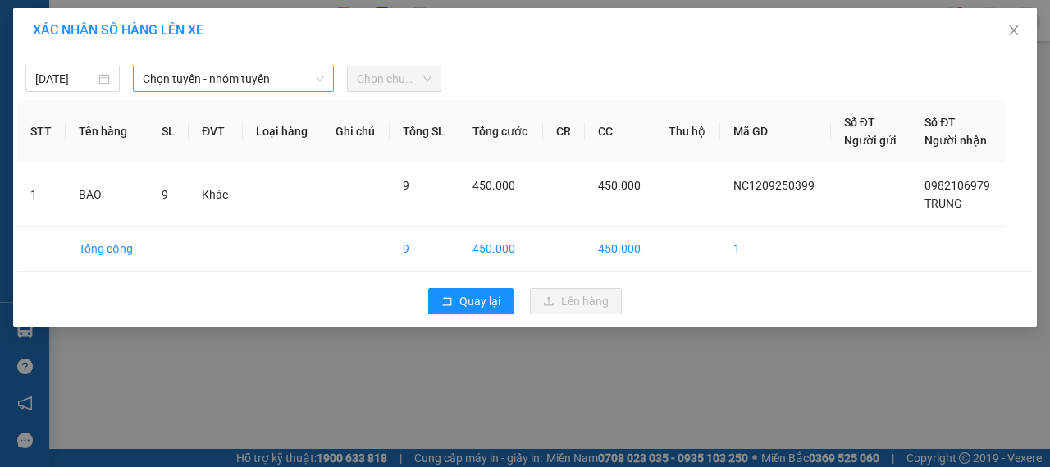
click at [189, 80] on span "Chọn tuyến - nhóm tuyến" at bounding box center [233, 78] width 181 height 25
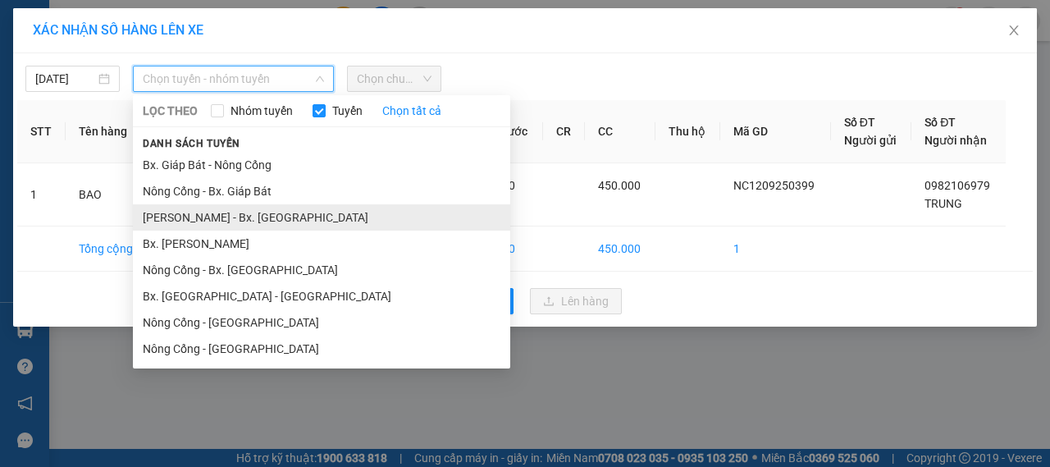
click at [253, 217] on li "[PERSON_NAME] - Bx. [GEOGRAPHIC_DATA]" at bounding box center [321, 217] width 377 height 26
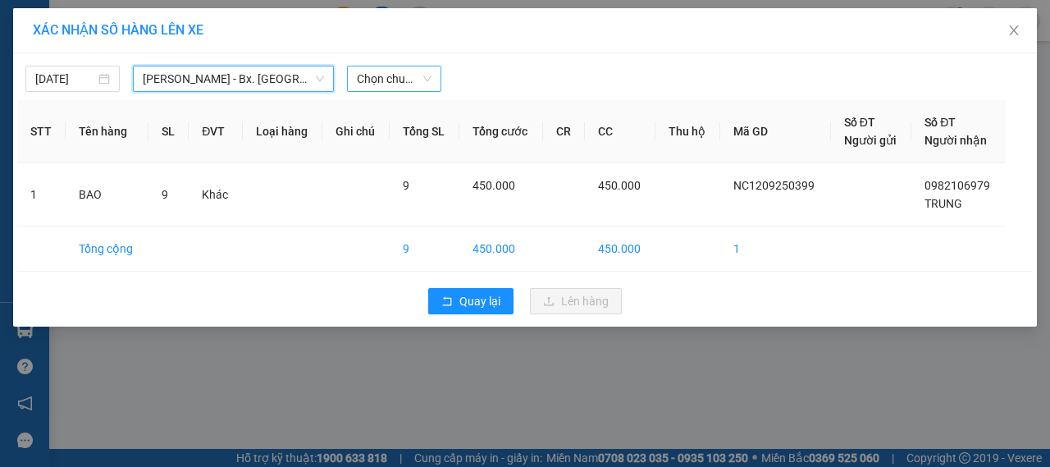
click at [379, 81] on span "Chọn chuyến" at bounding box center [394, 78] width 75 height 25
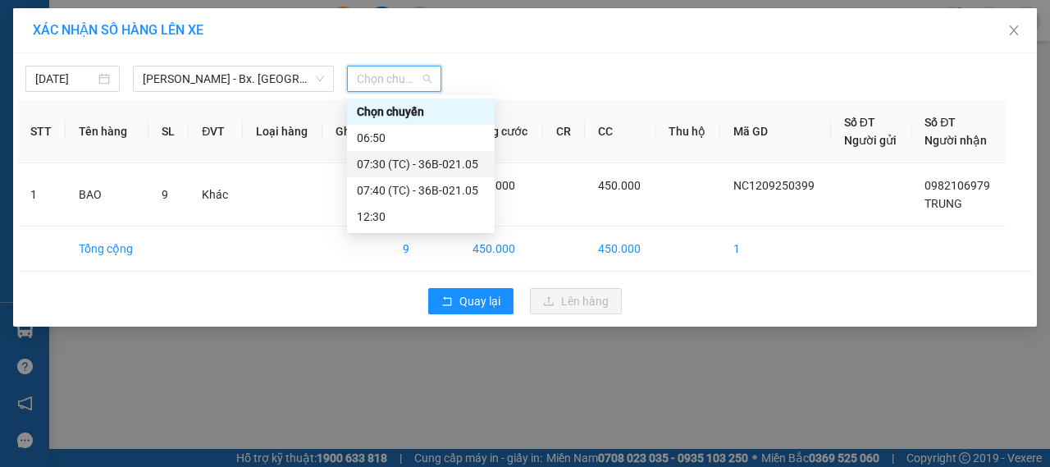
click at [432, 162] on div "07:30 (TC) - 36B-021.05" at bounding box center [421, 164] width 128 height 18
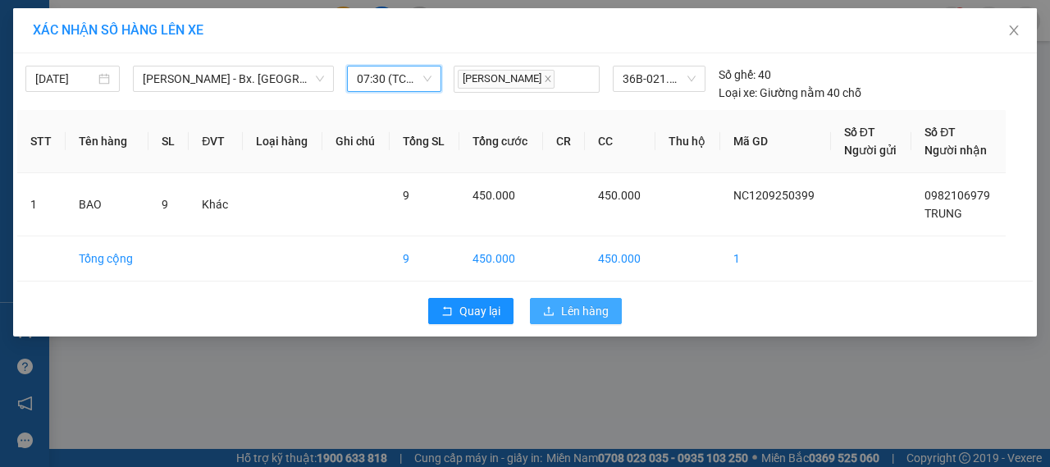
click at [559, 311] on button "Lên hàng" at bounding box center [576, 311] width 92 height 26
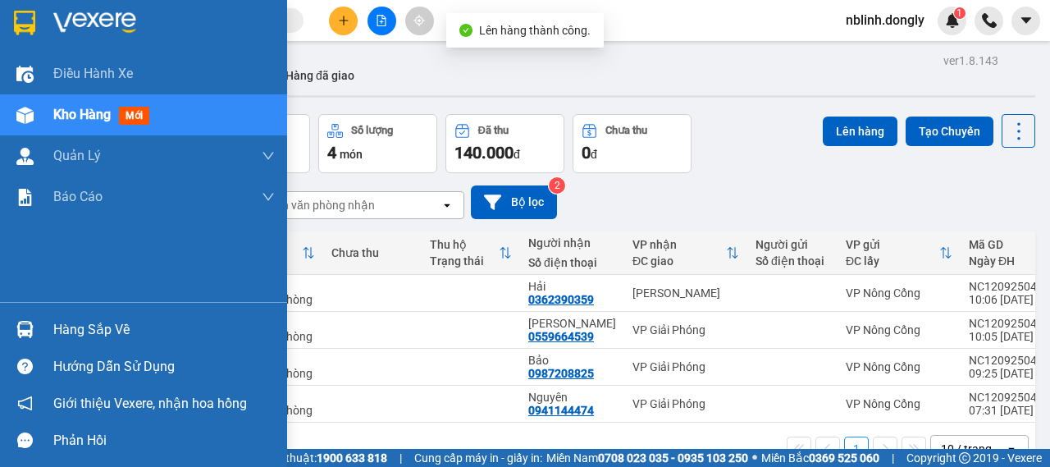
click at [92, 21] on img at bounding box center [94, 23] width 83 height 25
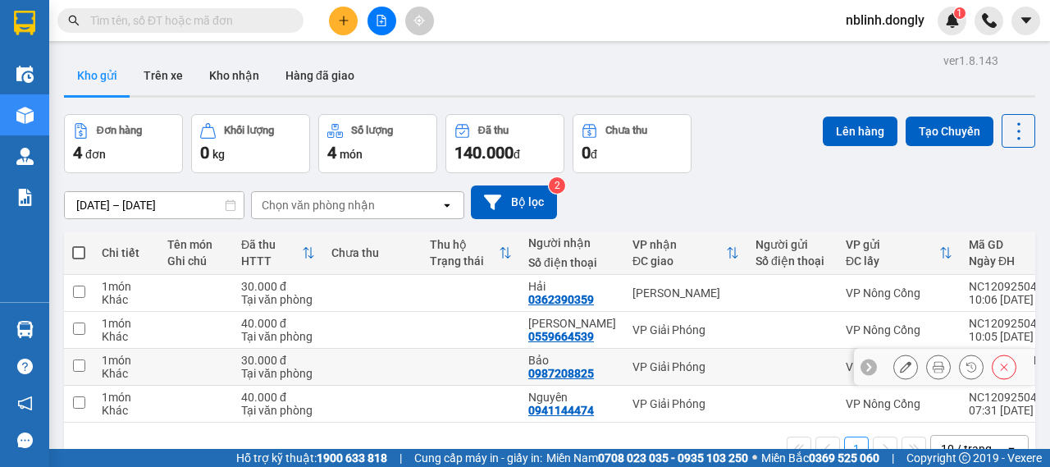
scroll to position [75, 0]
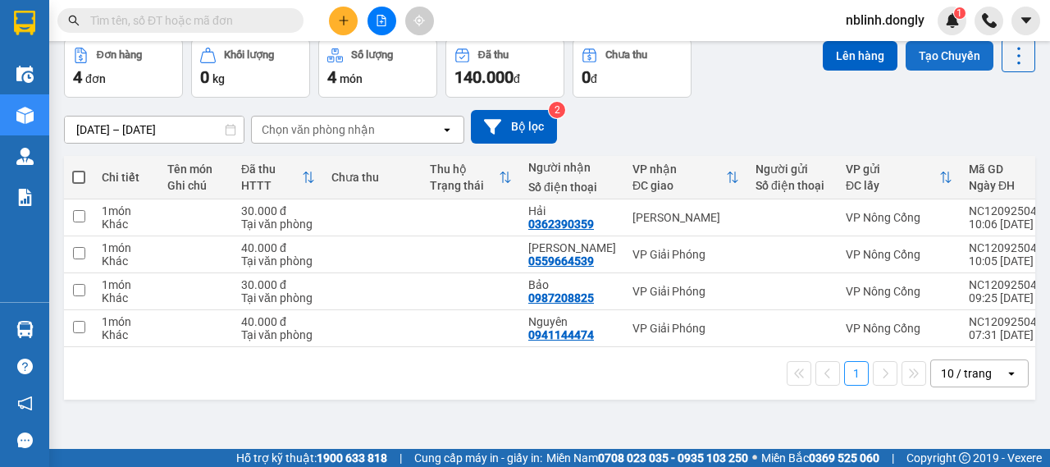
click at [933, 53] on button "Tạo Chuyến" at bounding box center [950, 56] width 88 height 30
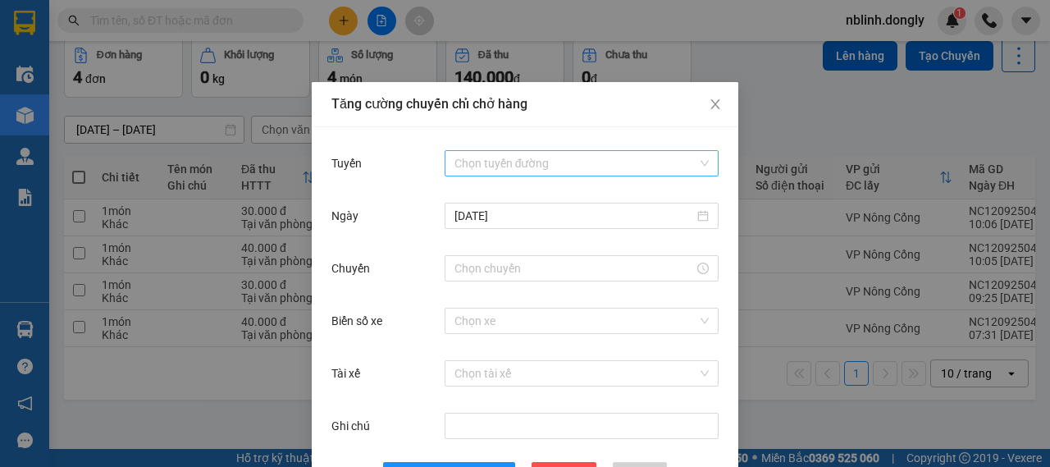
click at [476, 172] on input "Tuyến" at bounding box center [575, 163] width 243 height 25
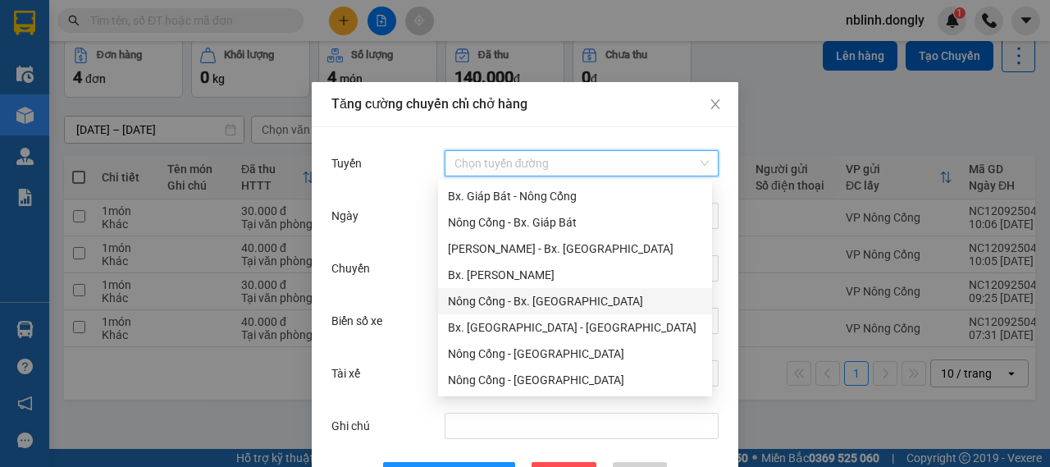
click at [543, 302] on div "Nông Cống - Bx. [GEOGRAPHIC_DATA]" at bounding box center [575, 301] width 254 height 18
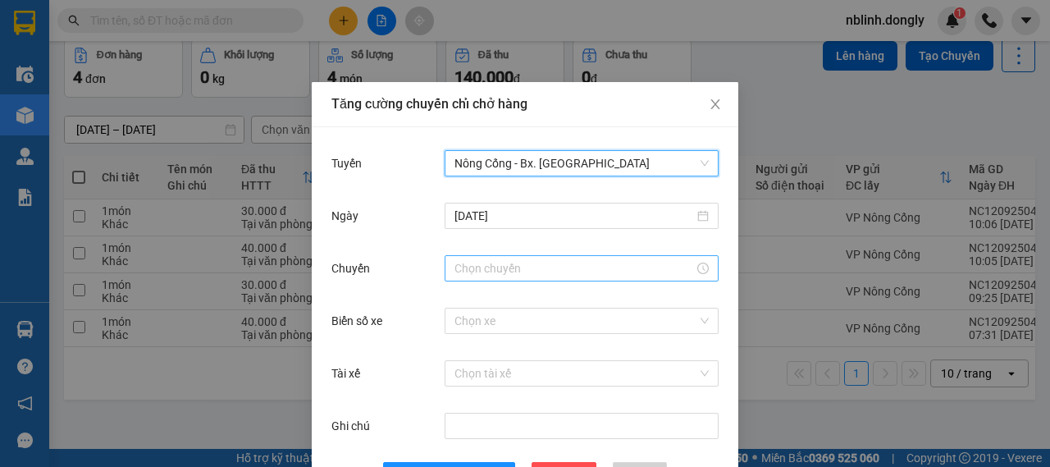
click at [454, 272] on input "Chuyến" at bounding box center [574, 268] width 240 height 18
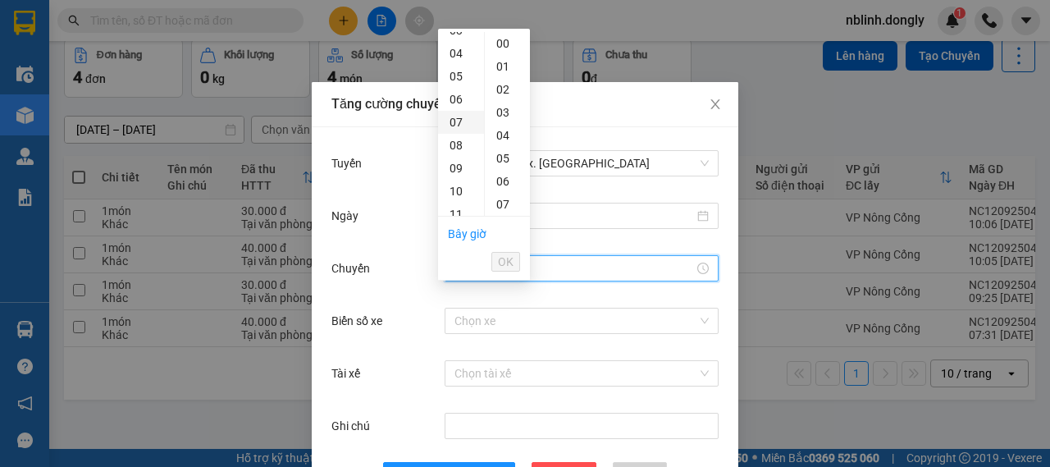
scroll to position [164, 0]
click at [451, 137] on div "11" at bounding box center [461, 132] width 46 height 23
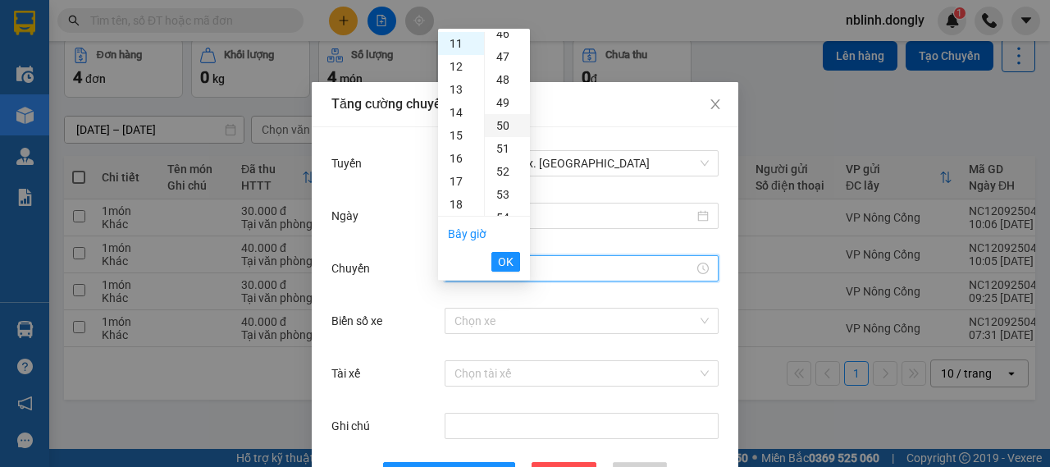
click at [505, 123] on div "50" at bounding box center [507, 125] width 45 height 23
type input "11:50"
click at [507, 252] on button "OK" at bounding box center [505, 262] width 29 height 20
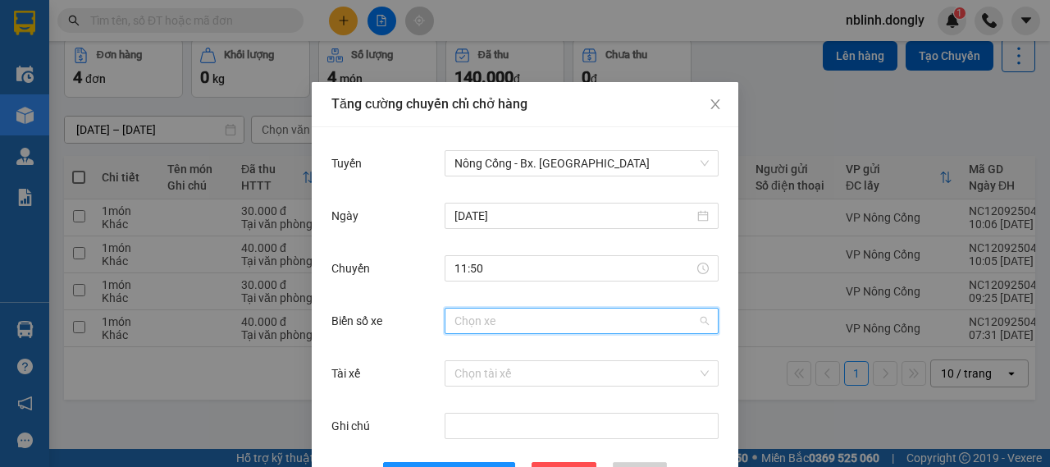
click at [471, 324] on input "Biển số xe" at bounding box center [575, 320] width 243 height 25
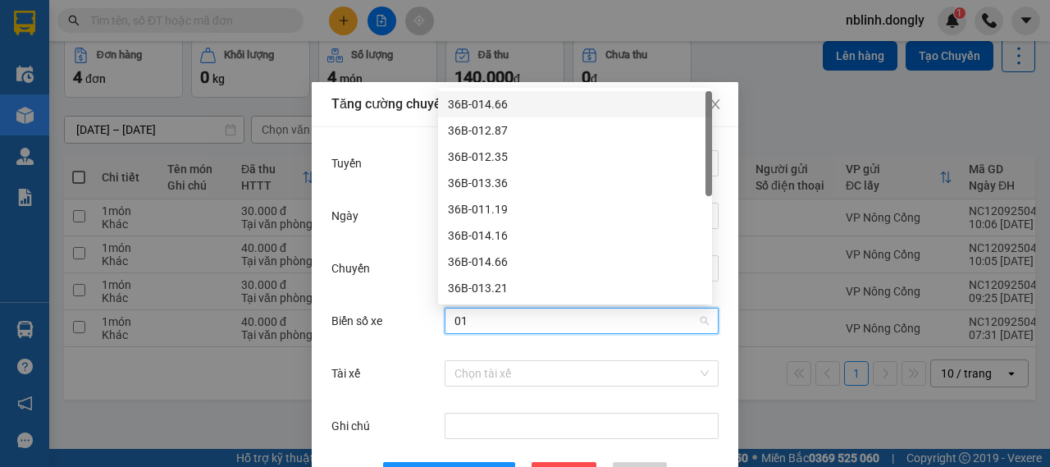
type input "013"
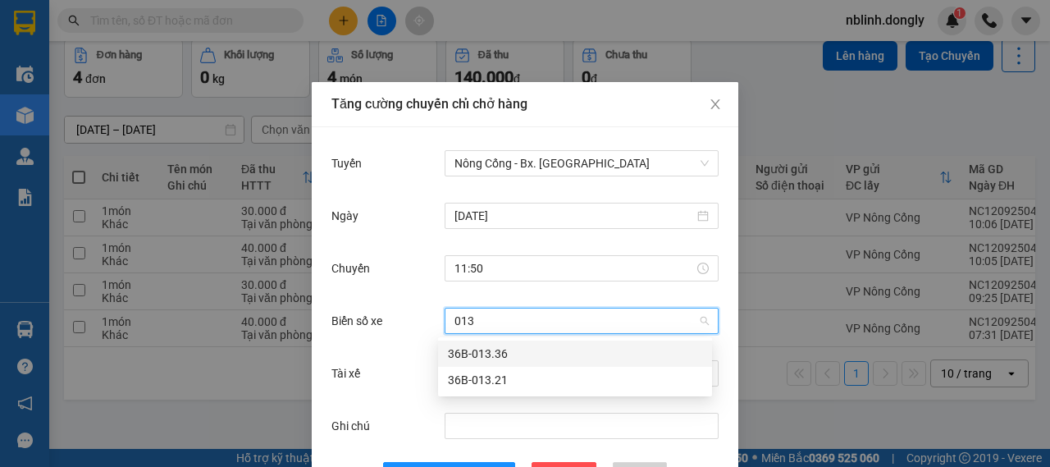
click at [491, 356] on div "36B-013.36" at bounding box center [575, 354] width 254 height 18
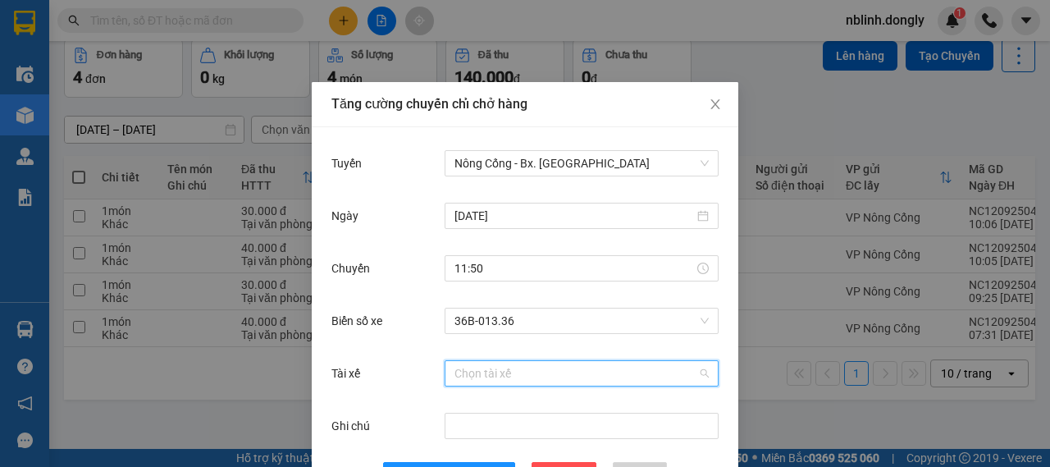
click at [482, 372] on input "Tài xế" at bounding box center [575, 373] width 243 height 25
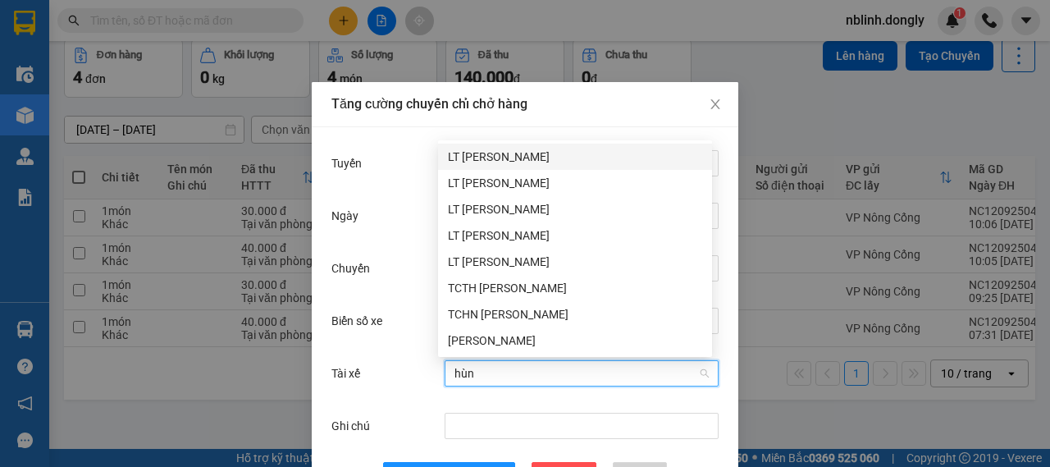
type input "hùng"
click at [495, 234] on div "LT [PERSON_NAME]" at bounding box center [575, 235] width 254 height 18
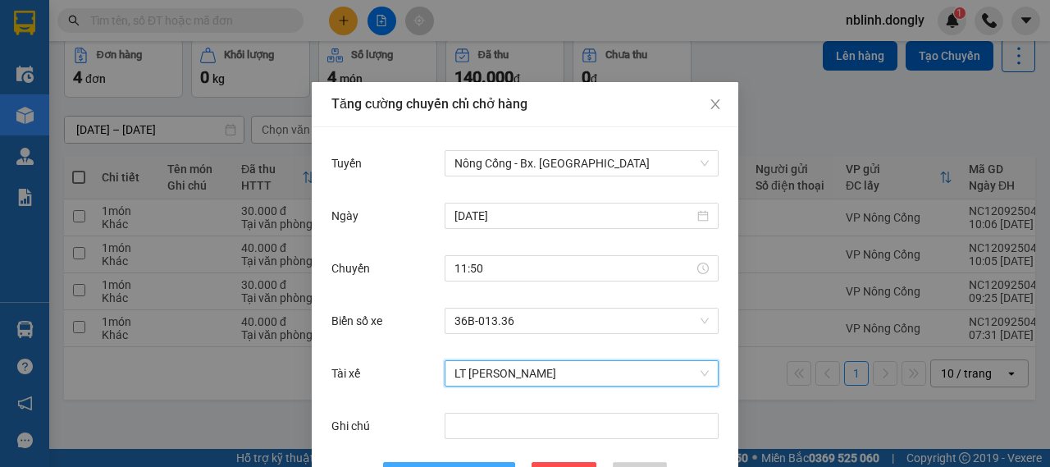
scroll to position [60, 0]
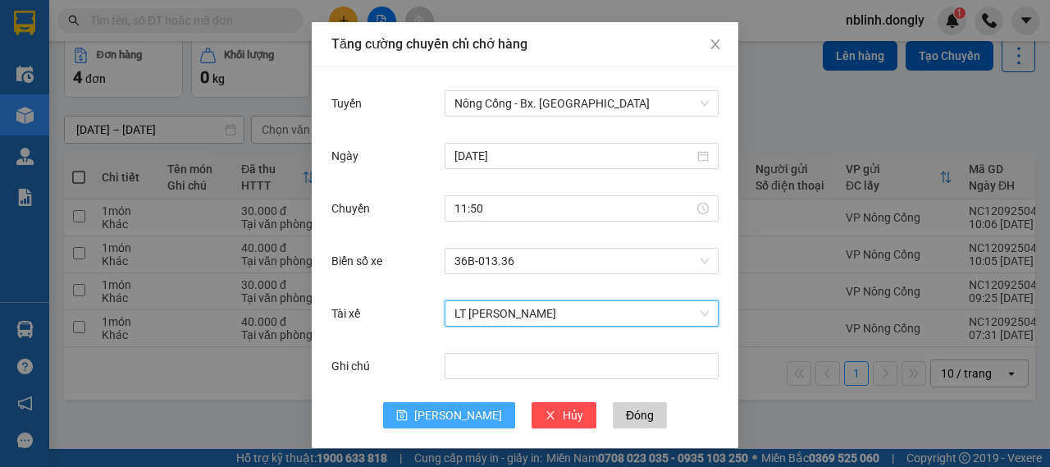
click at [459, 406] on span "[PERSON_NAME]" at bounding box center [458, 415] width 88 height 18
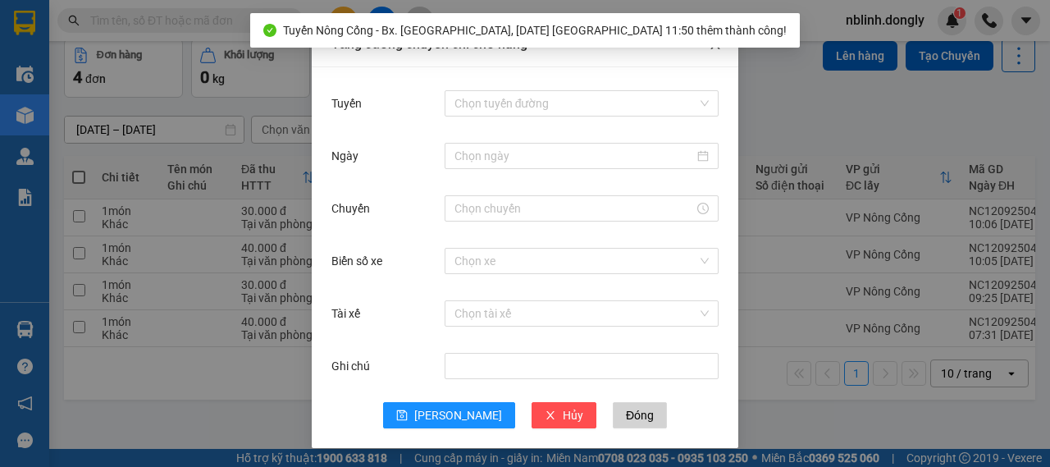
click at [717, 48] on span "Close" at bounding box center [715, 45] width 46 height 46
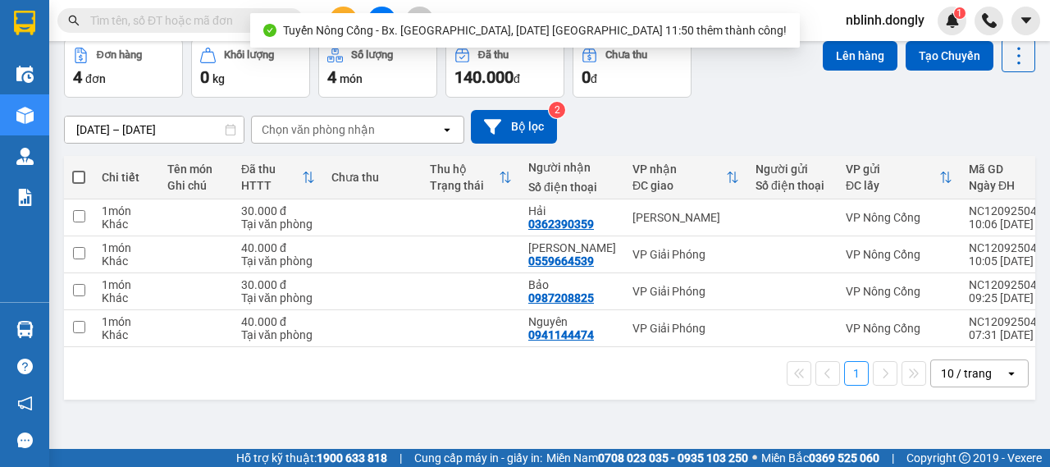
scroll to position [0, 0]
click at [77, 212] on input "checkbox" at bounding box center [79, 216] width 12 height 12
checkbox input "true"
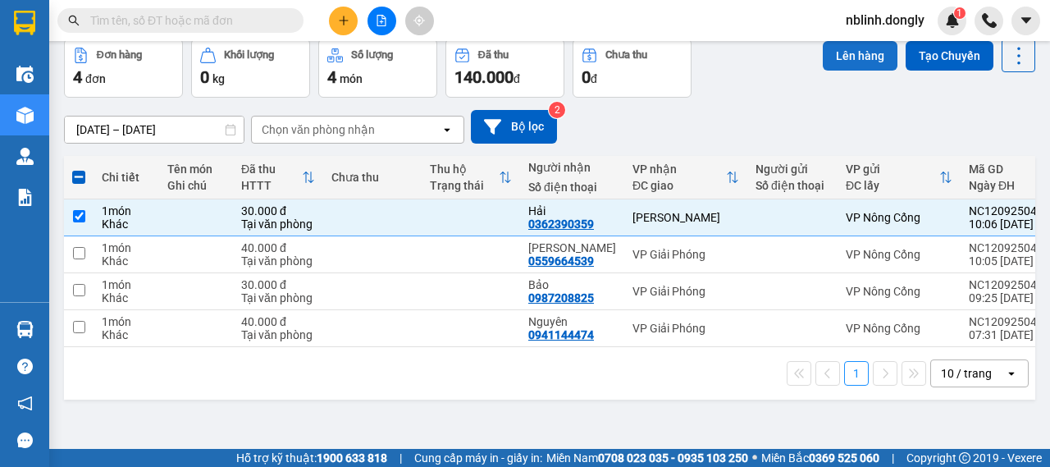
click at [843, 44] on button "Lên hàng" at bounding box center [860, 56] width 75 height 30
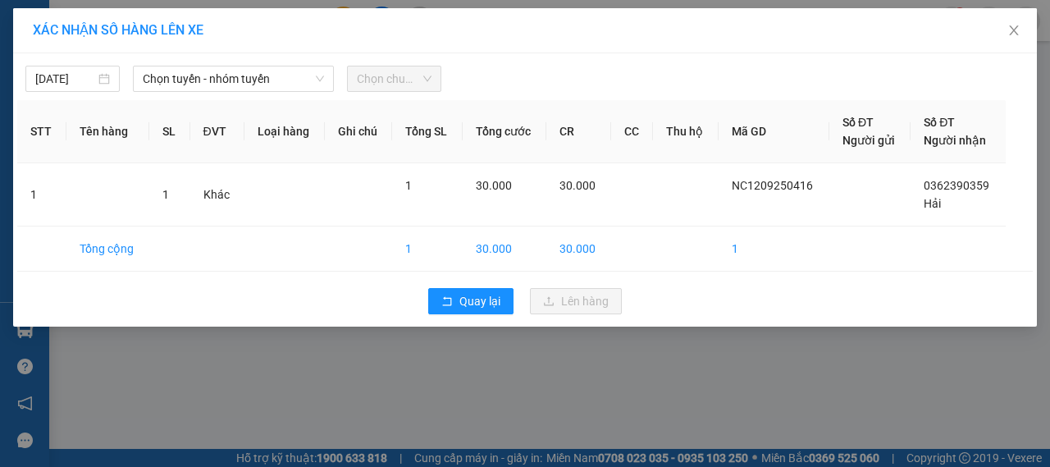
click at [409, 74] on span "Chọn chuyến" at bounding box center [394, 78] width 75 height 25
click at [203, 78] on span "Chọn tuyến - nhóm tuyến" at bounding box center [233, 78] width 181 height 25
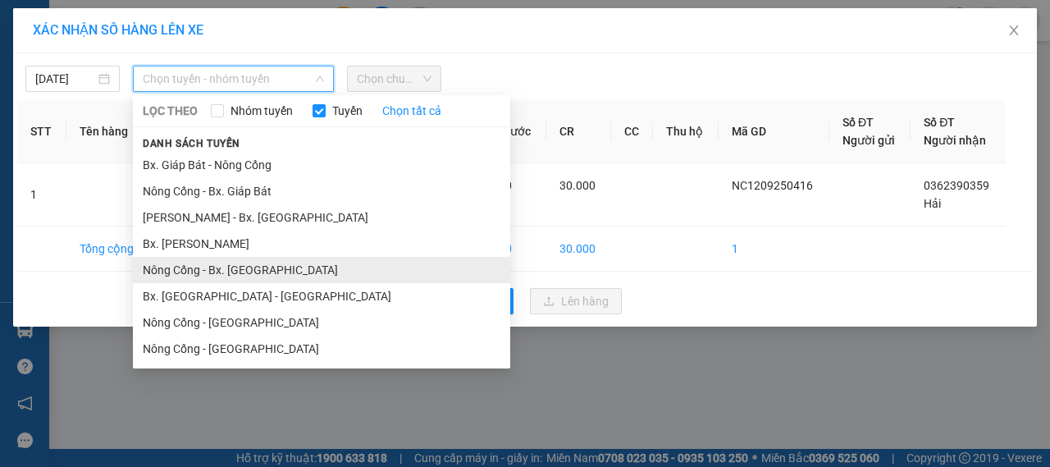
click at [225, 275] on li "Nông Cống - Bx. [GEOGRAPHIC_DATA]" at bounding box center [321, 270] width 377 height 26
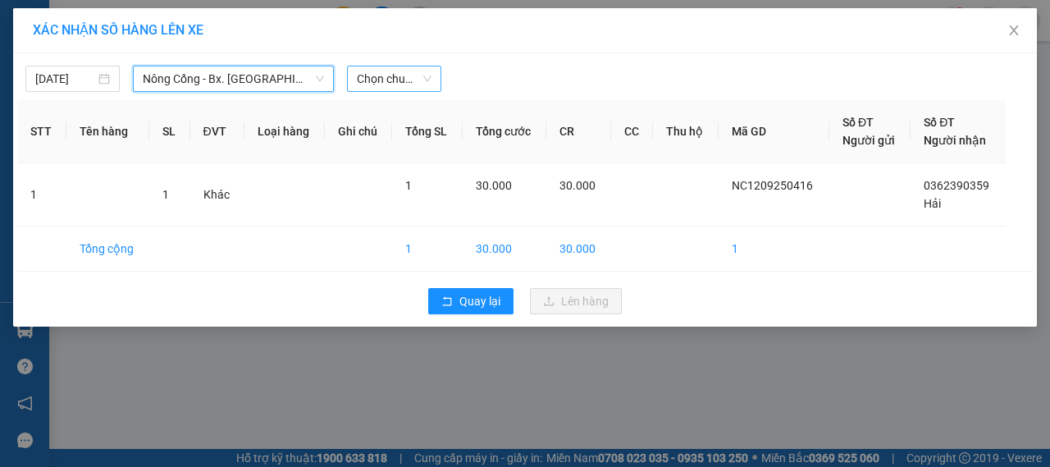
click at [389, 75] on span "Chọn chuyến" at bounding box center [394, 78] width 75 height 25
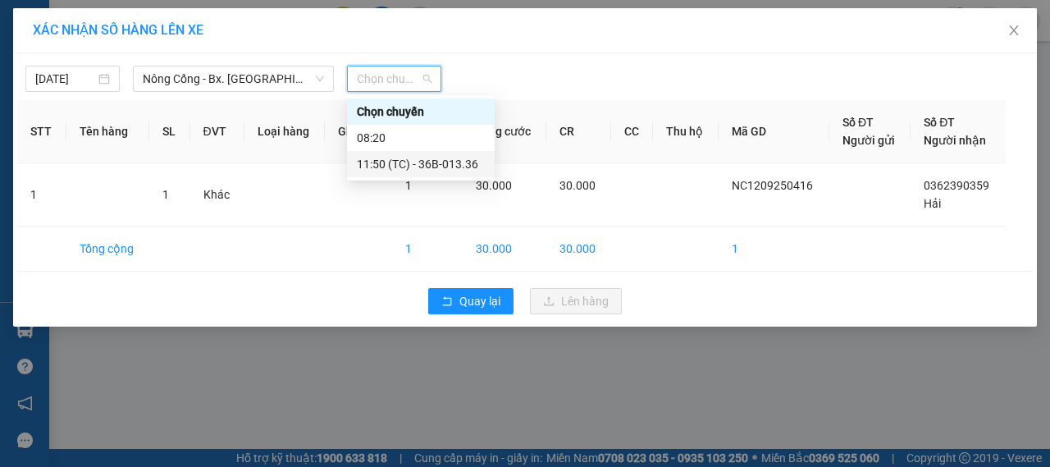
click at [420, 169] on div "11:50 (TC) - 36B-013.36" at bounding box center [421, 164] width 128 height 18
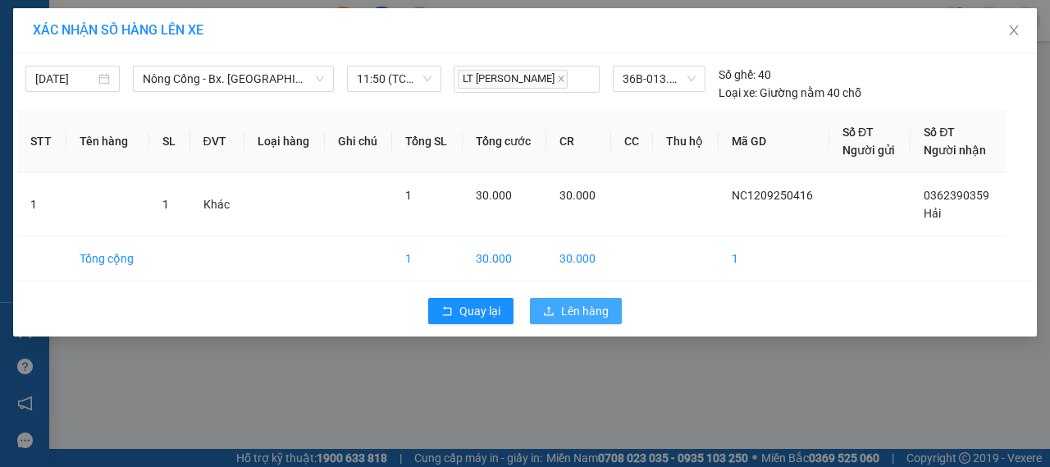
click at [540, 307] on button "Lên hàng" at bounding box center [576, 311] width 92 height 26
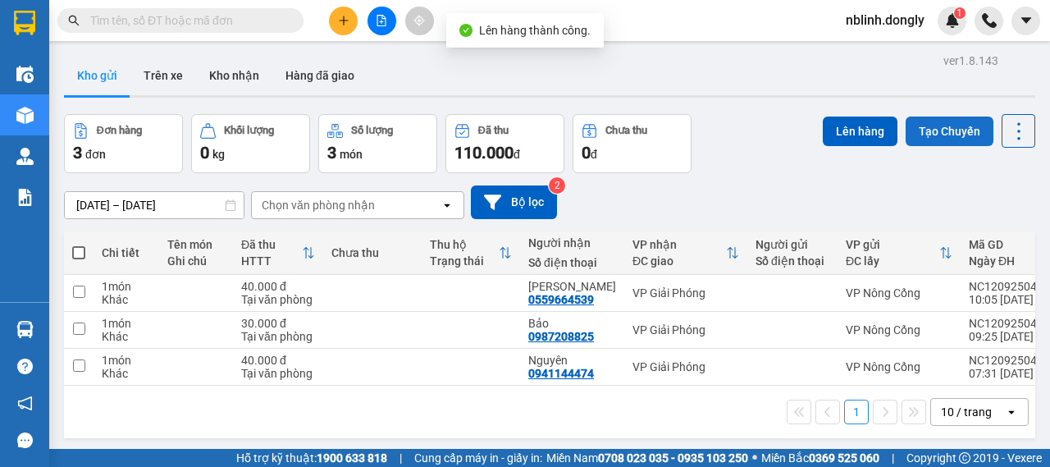
click at [917, 126] on button "Tạo Chuyến" at bounding box center [950, 131] width 88 height 30
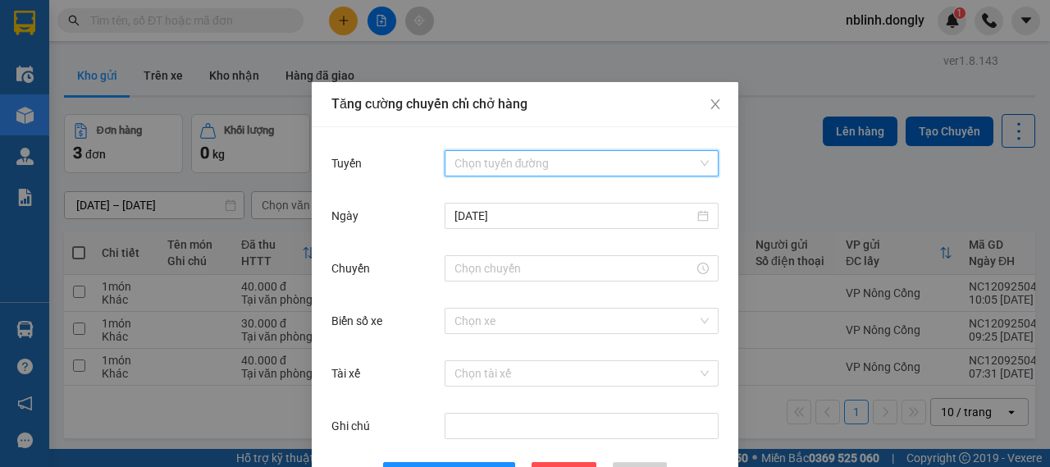
click at [488, 163] on input "Tuyến" at bounding box center [575, 163] width 243 height 25
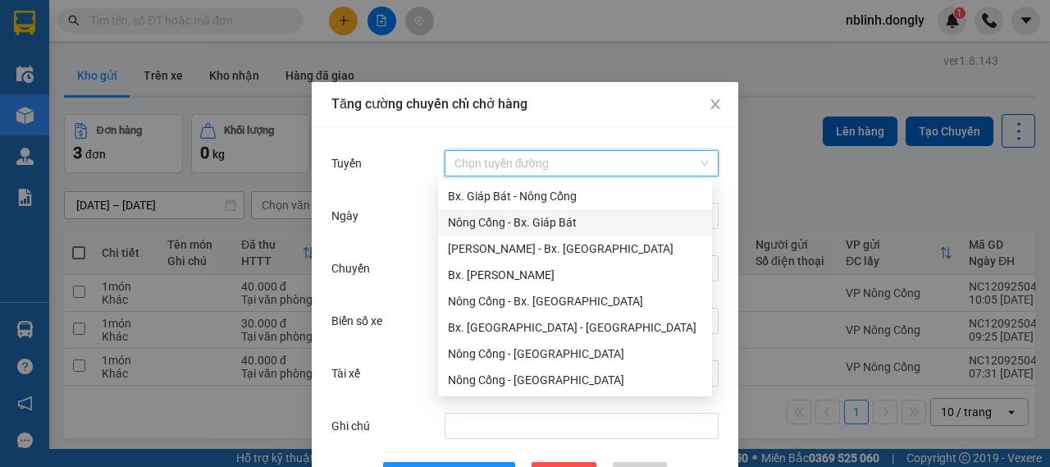
click at [518, 225] on div "Nông Cống - Bx. Giáp Bát" at bounding box center [575, 222] width 254 height 18
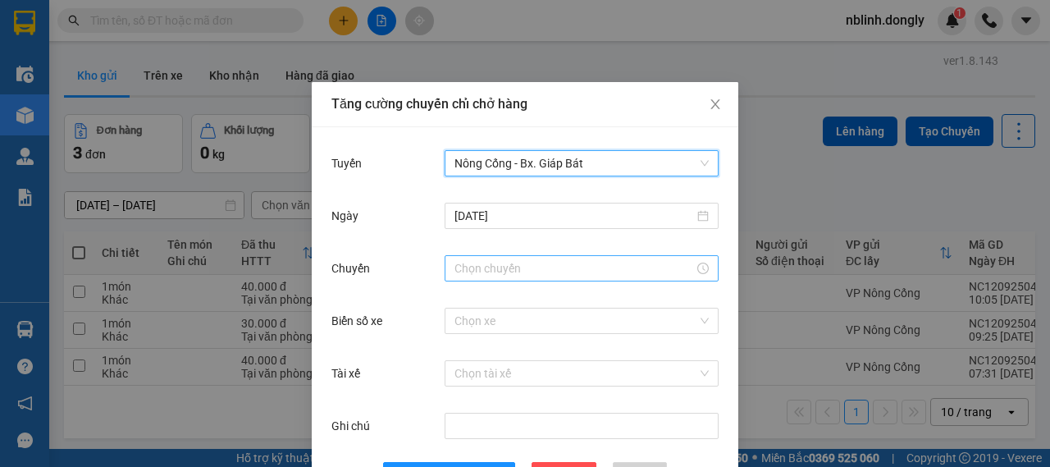
click at [476, 255] on div at bounding box center [582, 268] width 274 height 26
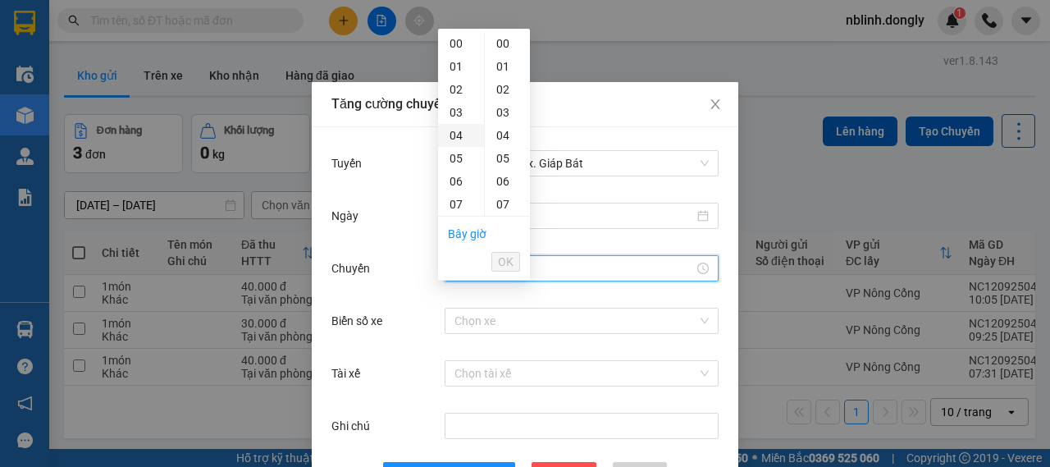
scroll to position [164, 0]
click at [459, 111] on div "10" at bounding box center [461, 109] width 46 height 23
type input "10:00"
click at [509, 48] on div "00" at bounding box center [507, 43] width 45 height 23
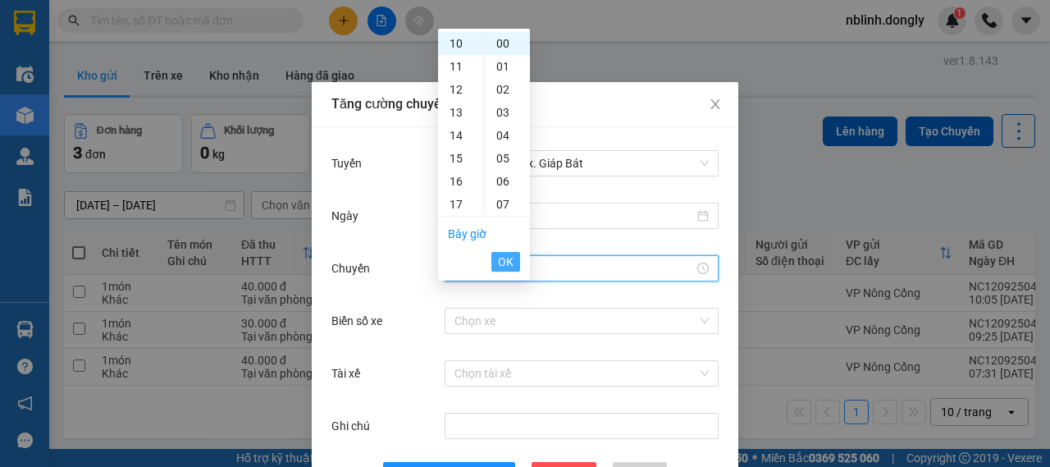
click at [507, 253] on span "OK" at bounding box center [506, 262] width 16 height 18
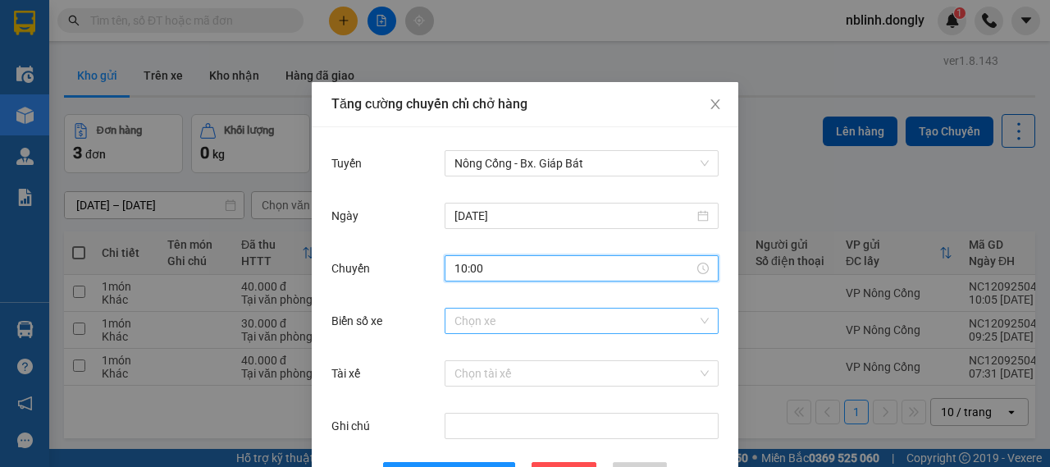
click at [489, 331] on input "Biển số xe" at bounding box center [575, 320] width 243 height 25
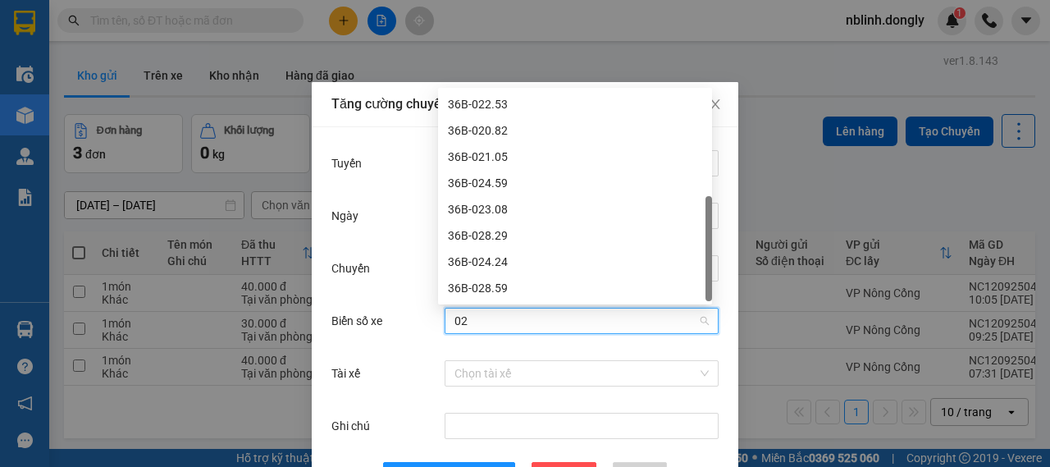
scroll to position [53, 0]
type input "028"
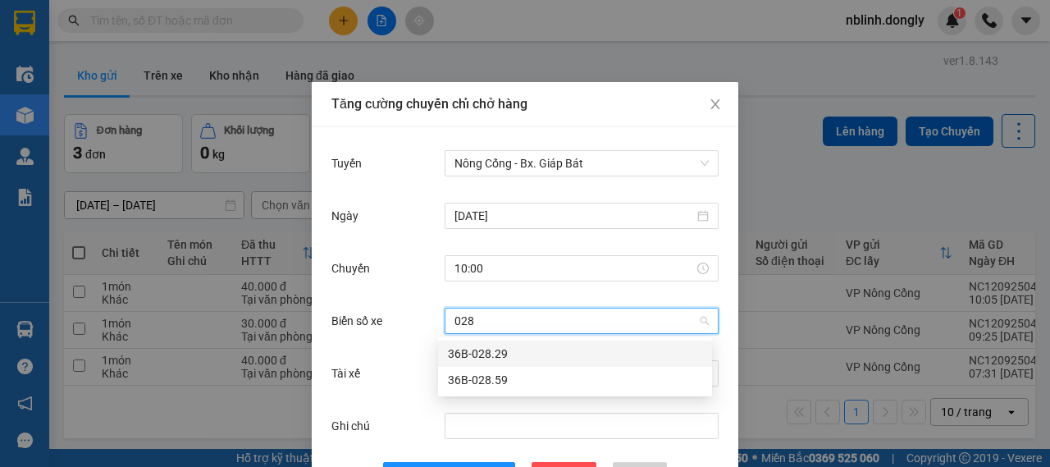
scroll to position [0, 0]
click at [486, 381] on div "36B-028.59" at bounding box center [575, 380] width 254 height 18
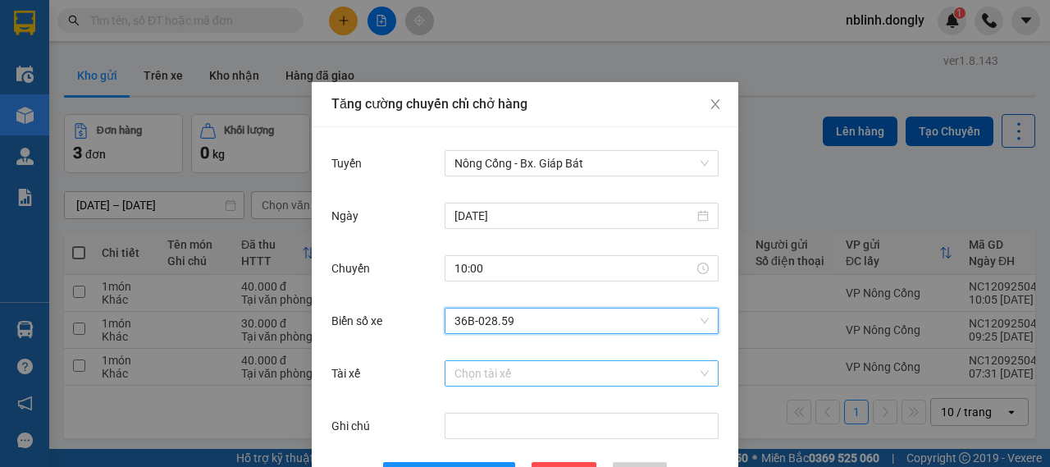
click at [468, 378] on input "Tài xế" at bounding box center [575, 373] width 243 height 25
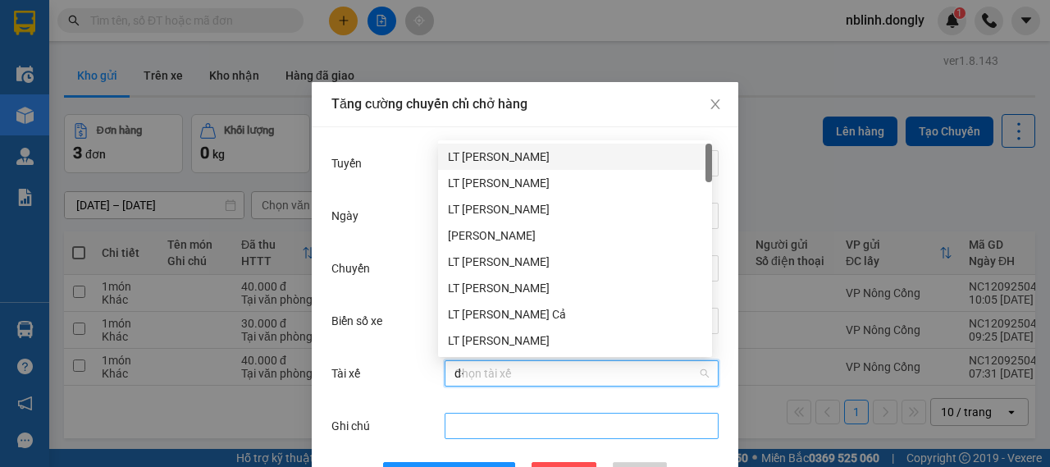
type input "d"
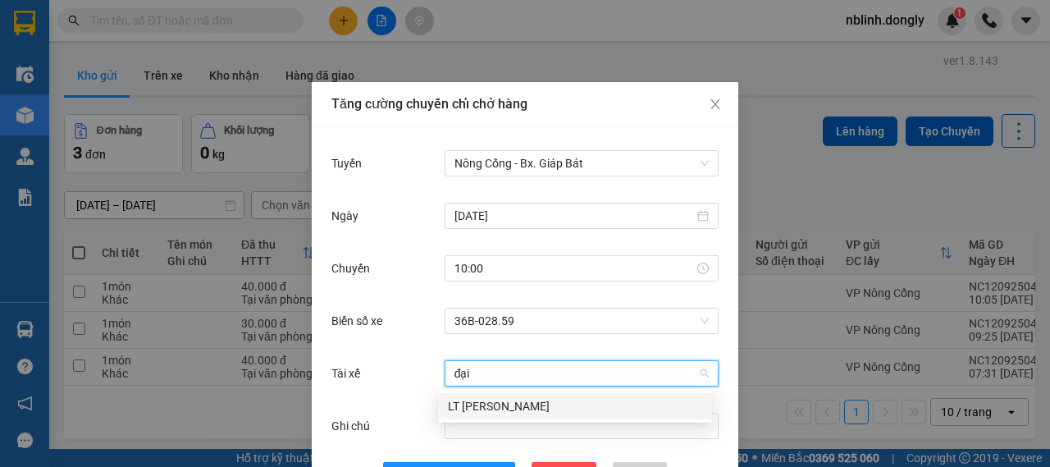
scroll to position [60, 0]
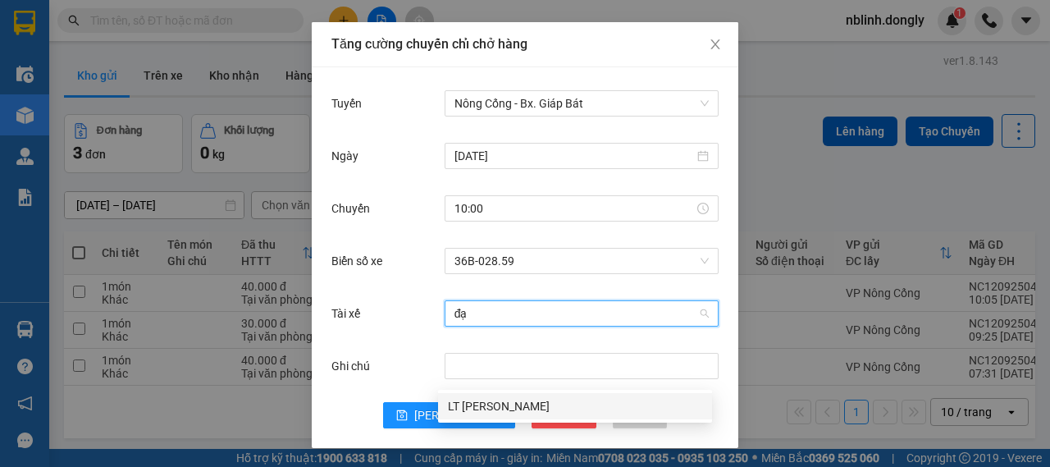
type input "đ"
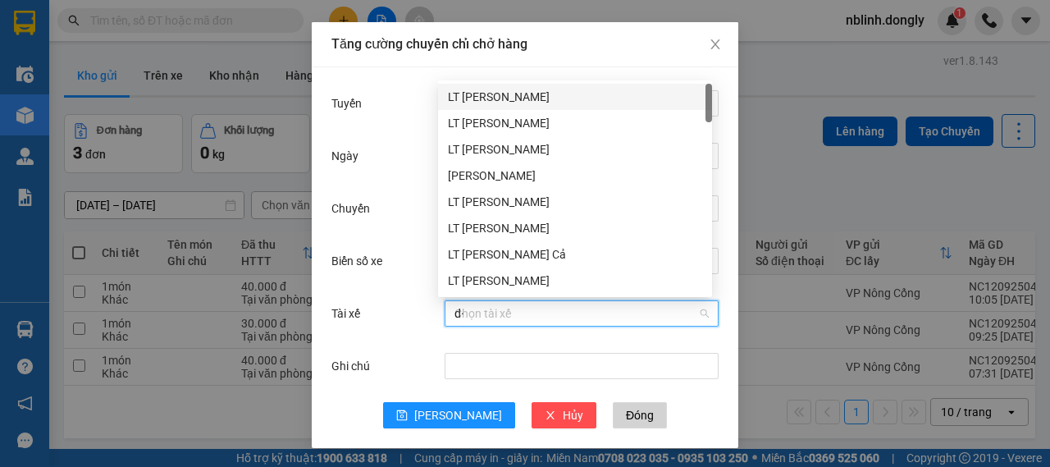
type input "d"
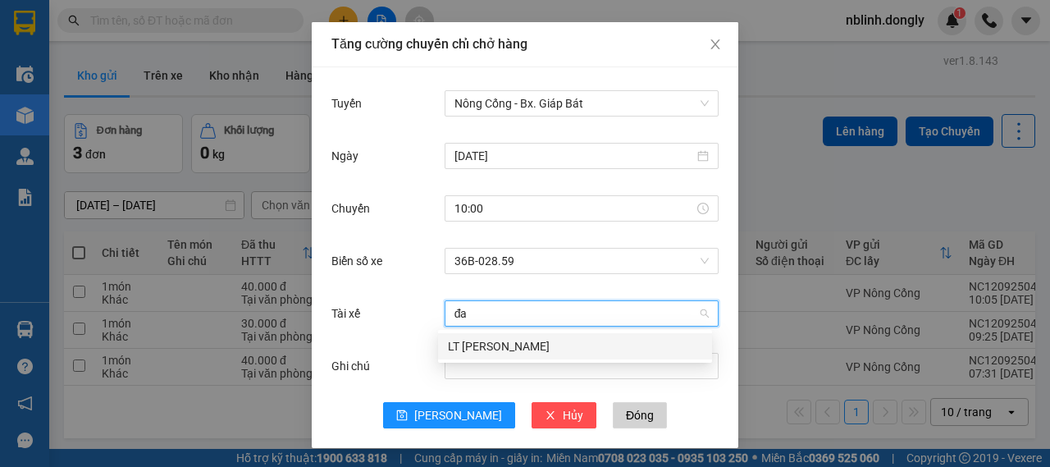
type input "đ"
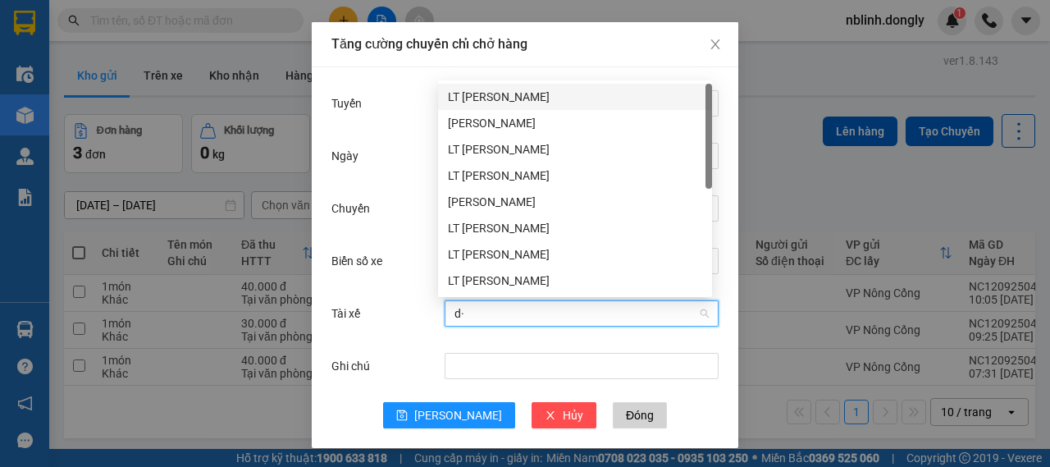
type input "d"
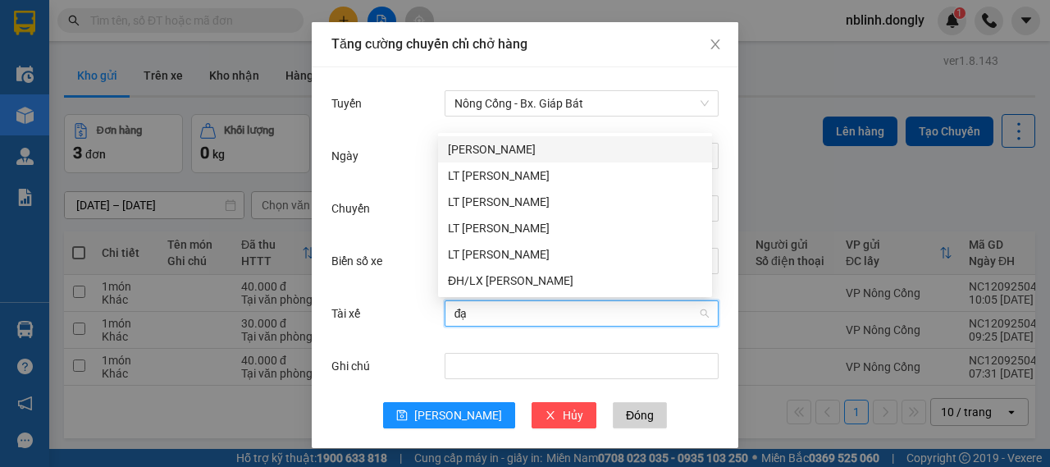
type input "đại"
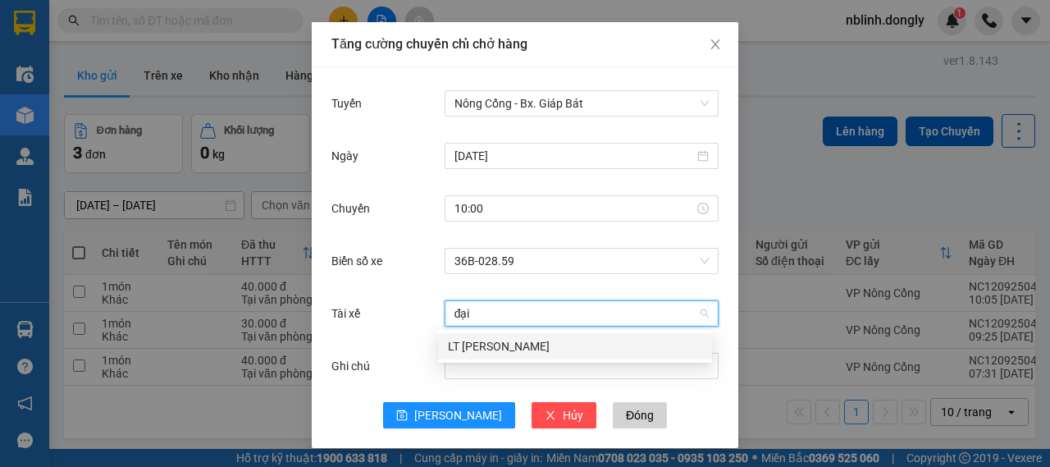
click at [495, 355] on div "LT [PERSON_NAME]" at bounding box center [575, 346] width 274 height 26
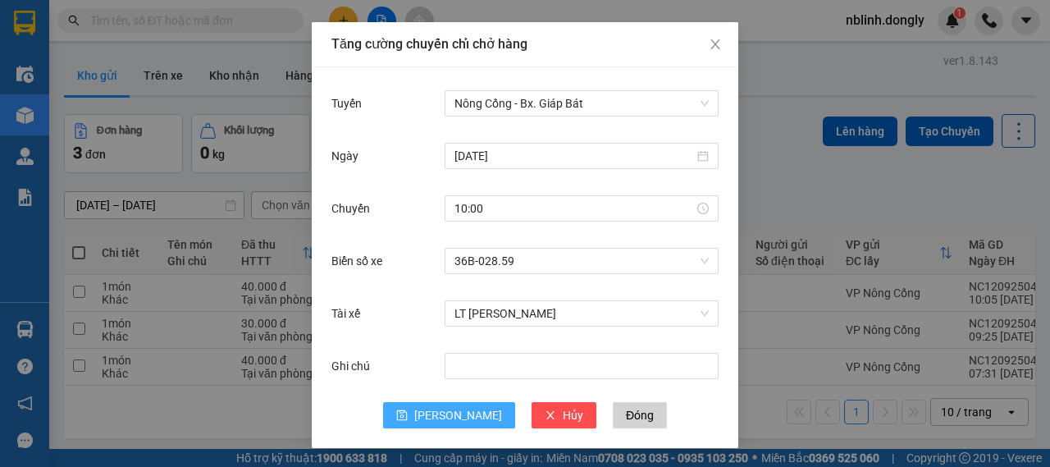
click at [445, 421] on span "[PERSON_NAME]" at bounding box center [458, 415] width 88 height 18
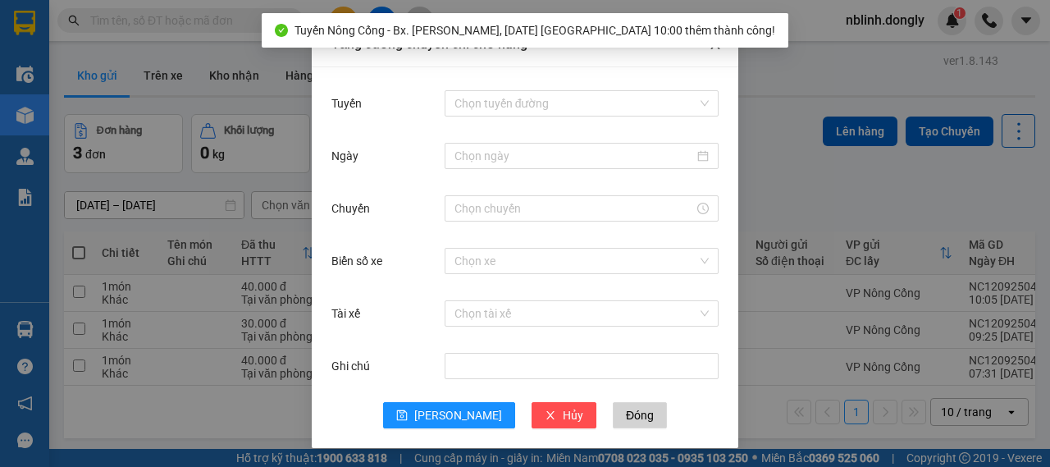
click at [710, 48] on icon "close" at bounding box center [715, 44] width 13 height 13
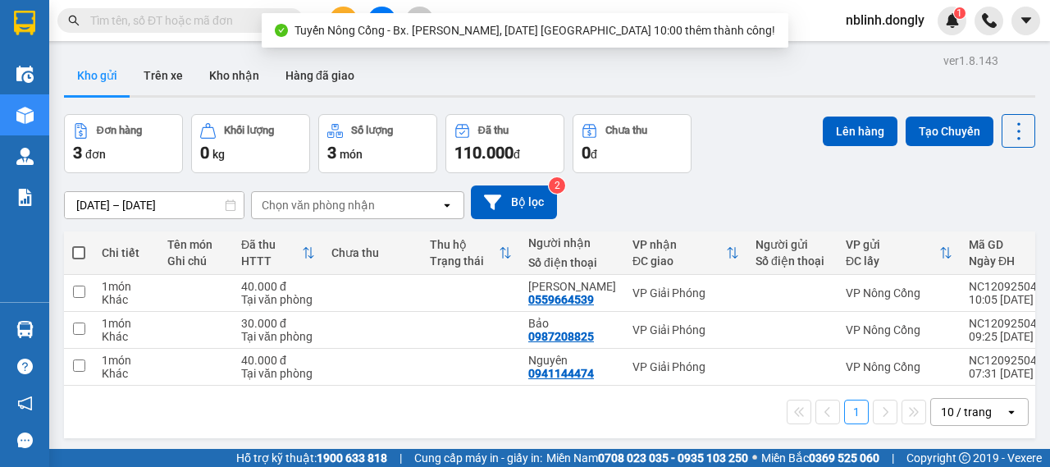
scroll to position [75, 0]
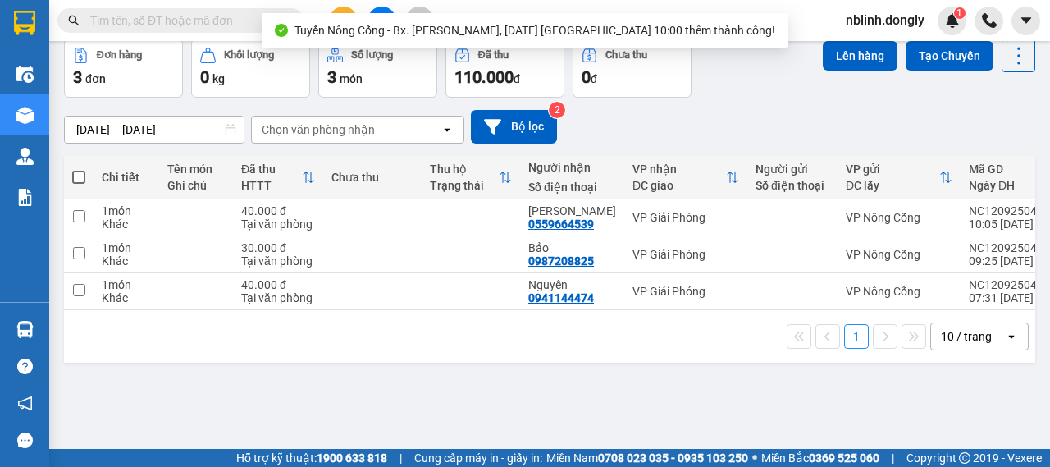
click at [77, 173] on span at bounding box center [78, 177] width 13 height 13
click at [79, 169] on input "checkbox" at bounding box center [79, 169] width 0 height 0
checkbox input "true"
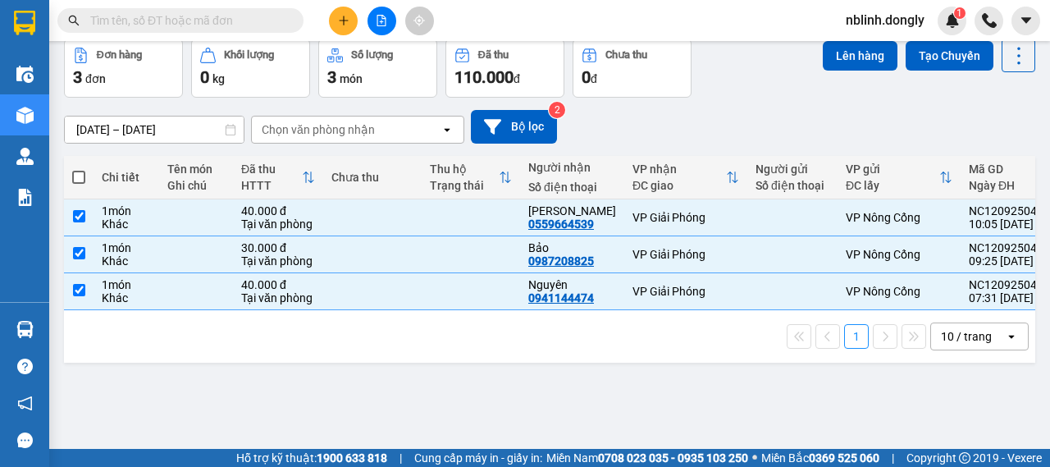
scroll to position [0, 0]
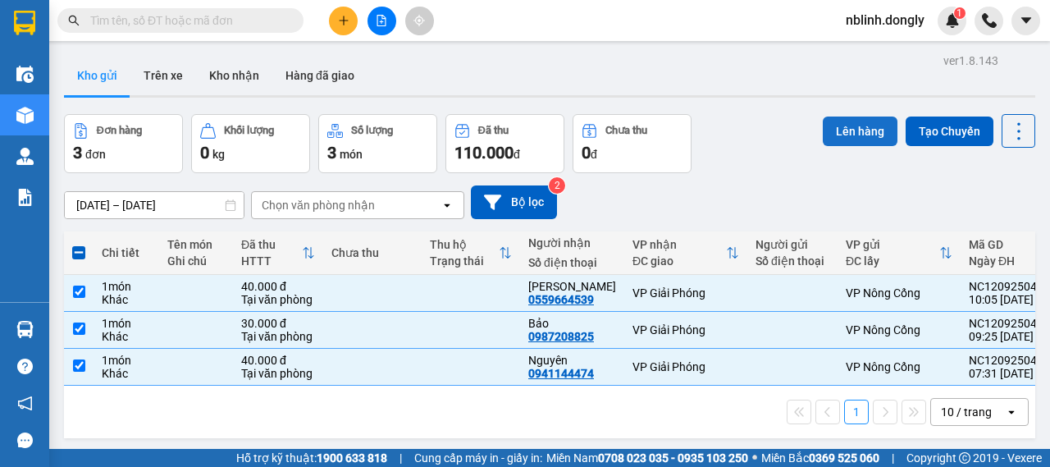
click at [854, 130] on button "Lên hàng" at bounding box center [860, 131] width 75 height 30
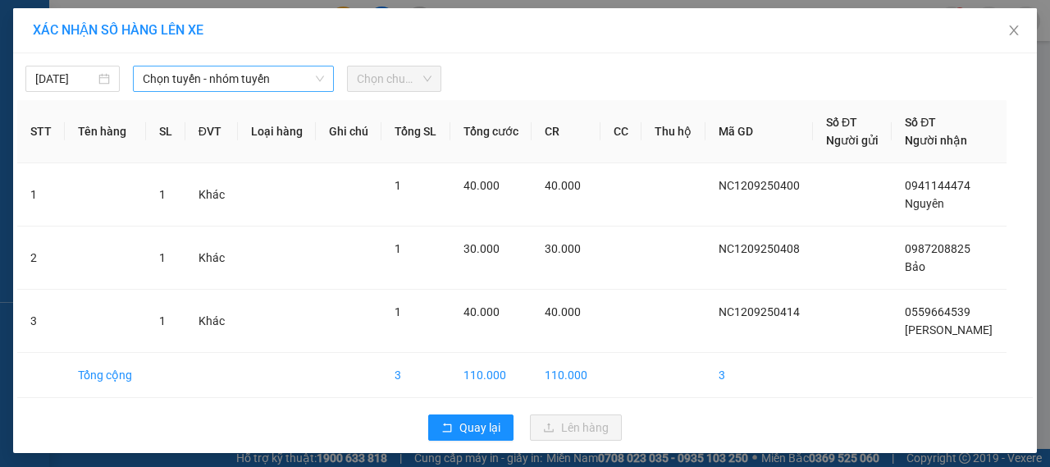
click at [203, 80] on span "Chọn tuyến - nhóm tuyến" at bounding box center [233, 78] width 181 height 25
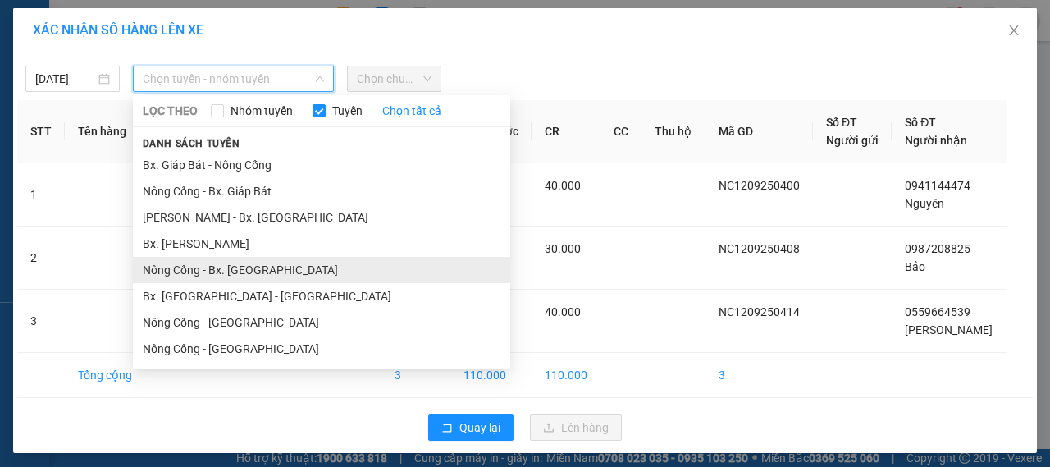
scroll to position [3, 0]
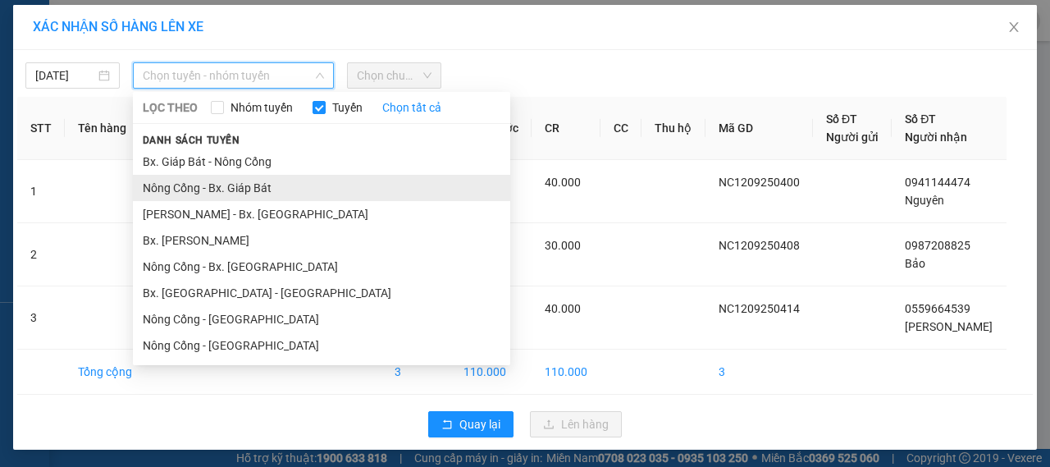
click at [236, 187] on li "Nông Cống - Bx. Giáp Bát" at bounding box center [321, 188] width 377 height 26
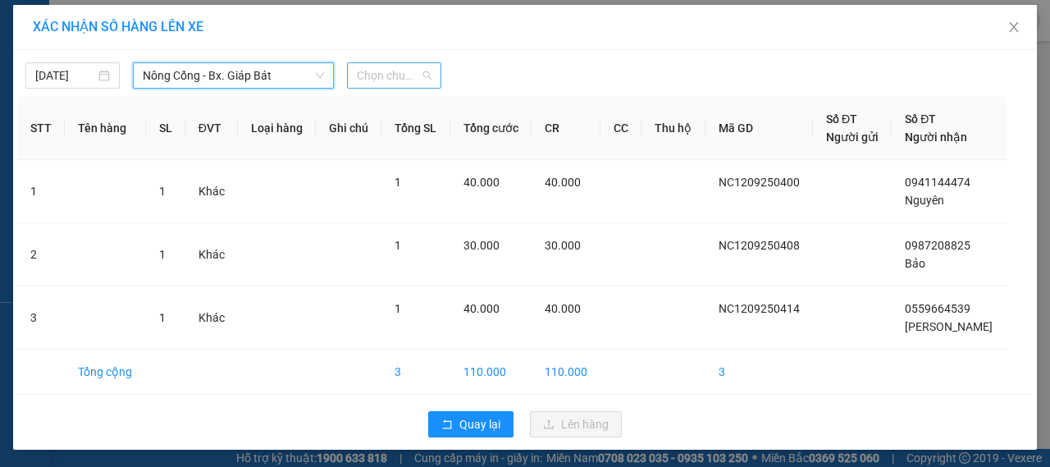
click at [376, 73] on span "Chọn chuyến" at bounding box center [394, 75] width 75 height 25
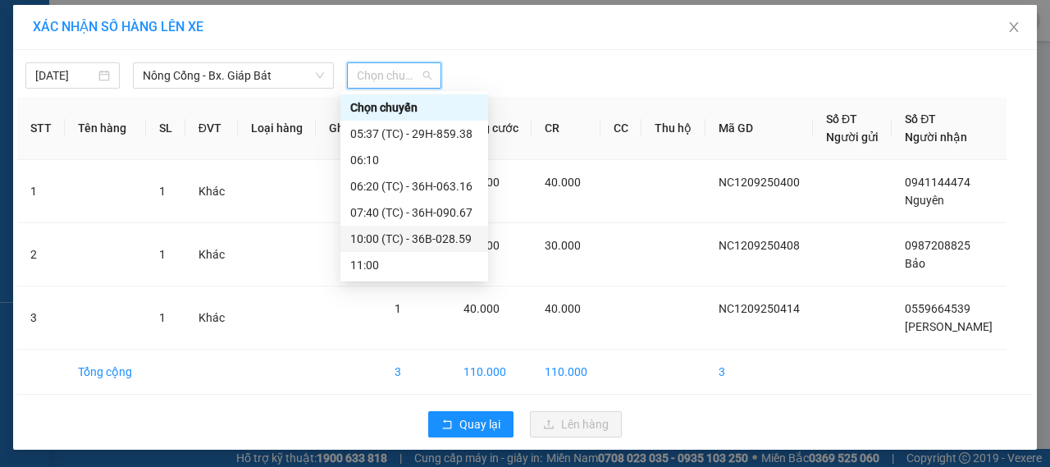
click at [390, 240] on div "10:00 (TC) - 36B-028.59" at bounding box center [414, 239] width 128 height 18
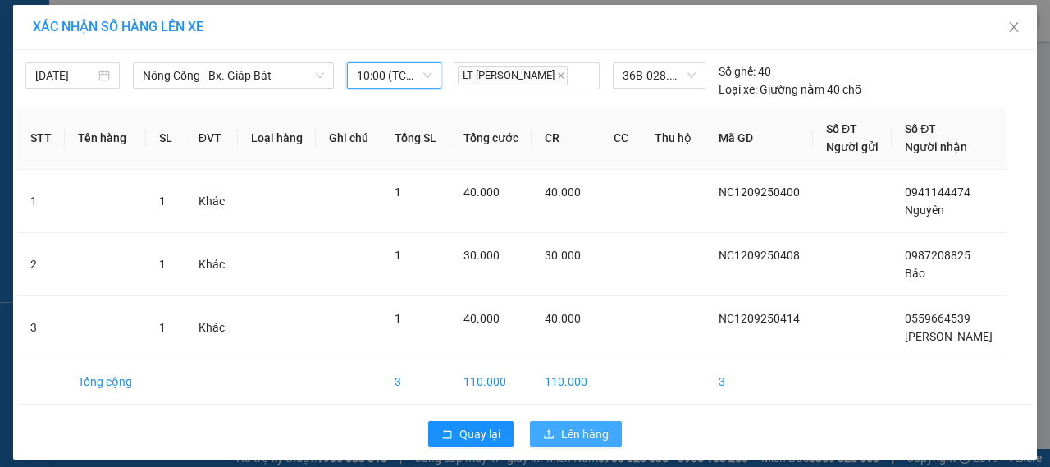
click at [578, 426] on span "Lên hàng" at bounding box center [585, 434] width 48 height 18
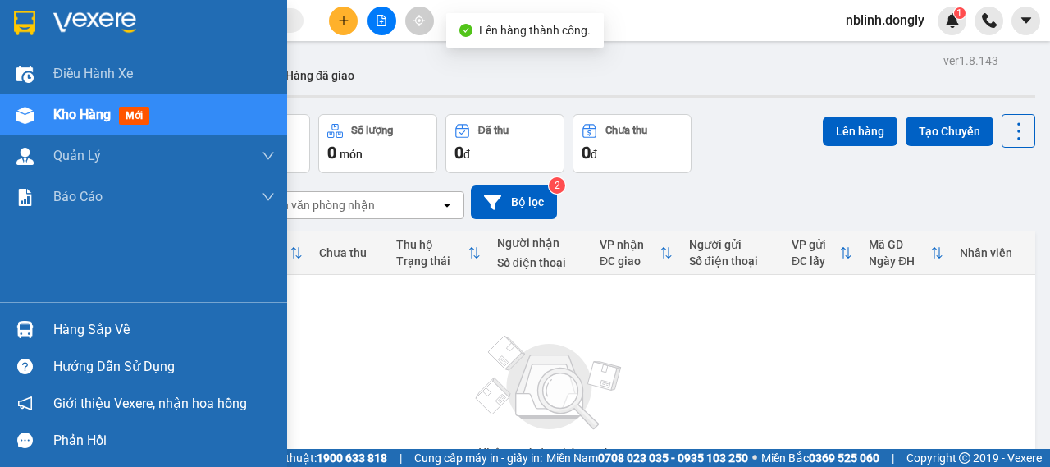
click at [87, 25] on img at bounding box center [94, 23] width 83 height 25
